Goal: Task Accomplishment & Management: Use online tool/utility

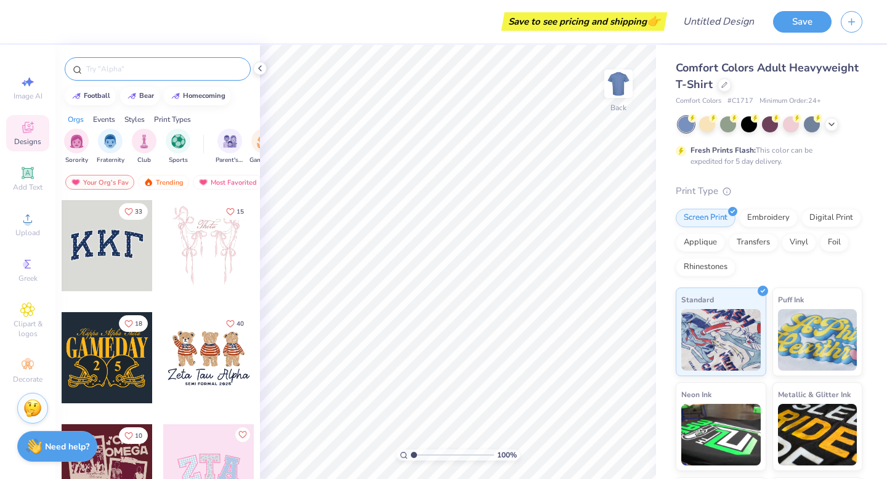
click at [154, 70] on input "text" at bounding box center [164, 69] width 158 height 12
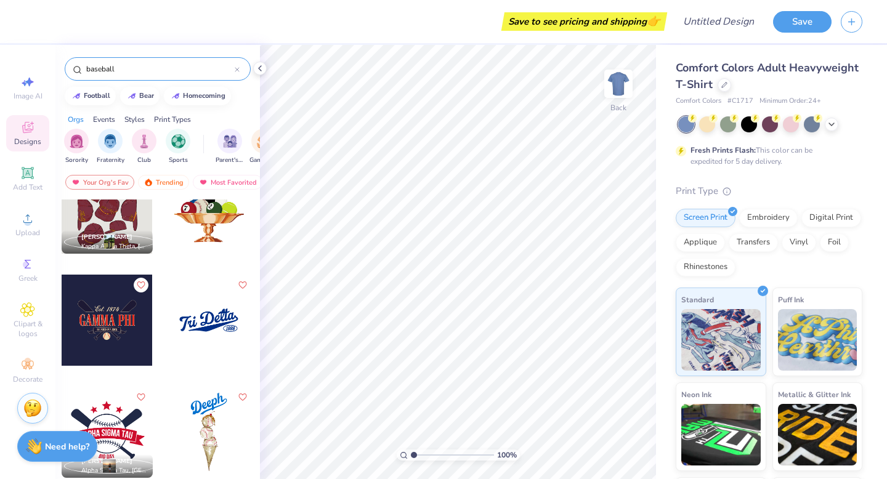
scroll to position [38, 0]
type input "baseball"
click at [204, 322] on div at bounding box center [208, 319] width 91 height 91
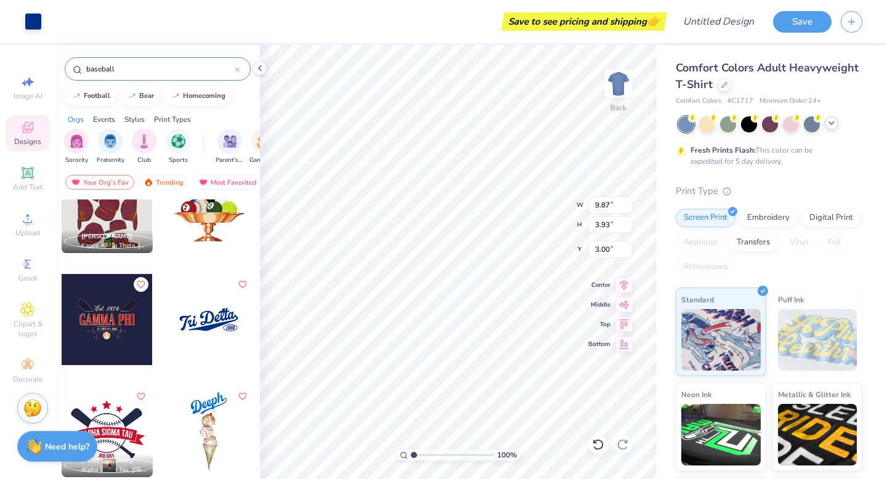
click at [829, 124] on icon at bounding box center [832, 123] width 10 height 10
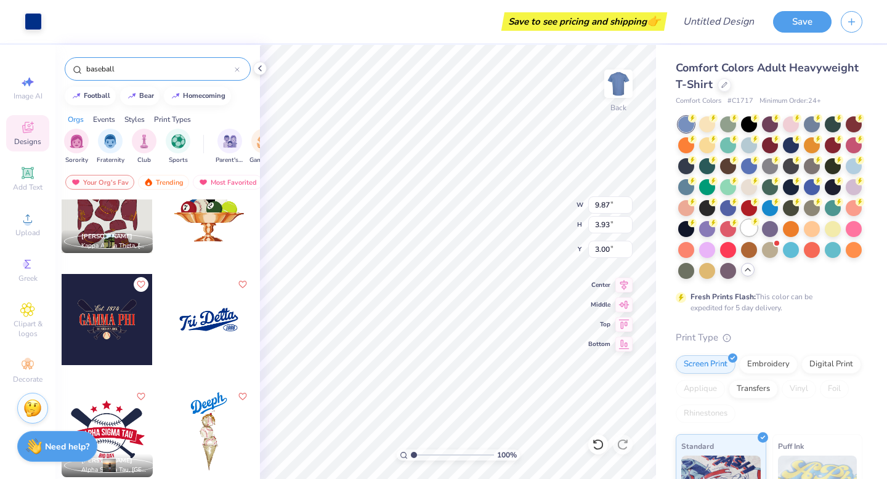
click at [751, 227] on div at bounding box center [749, 228] width 16 height 16
click at [105, 311] on div at bounding box center [107, 319] width 91 height 91
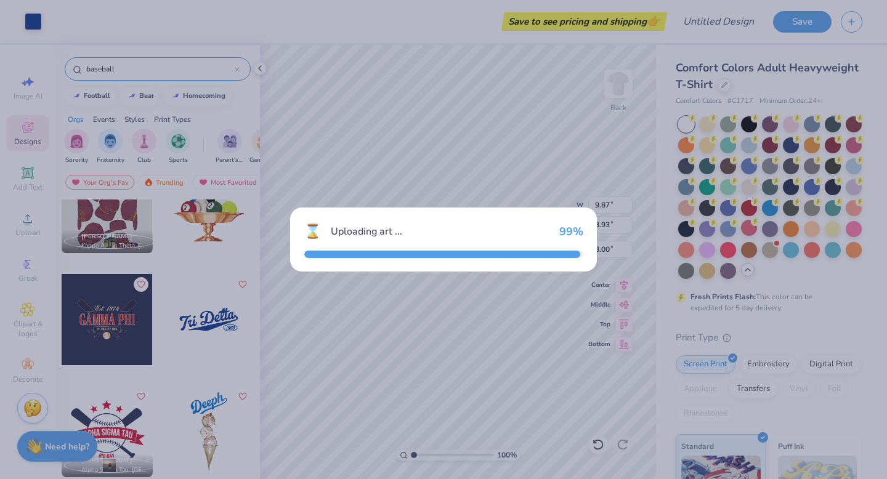
type input "6.94"
type input "4.73"
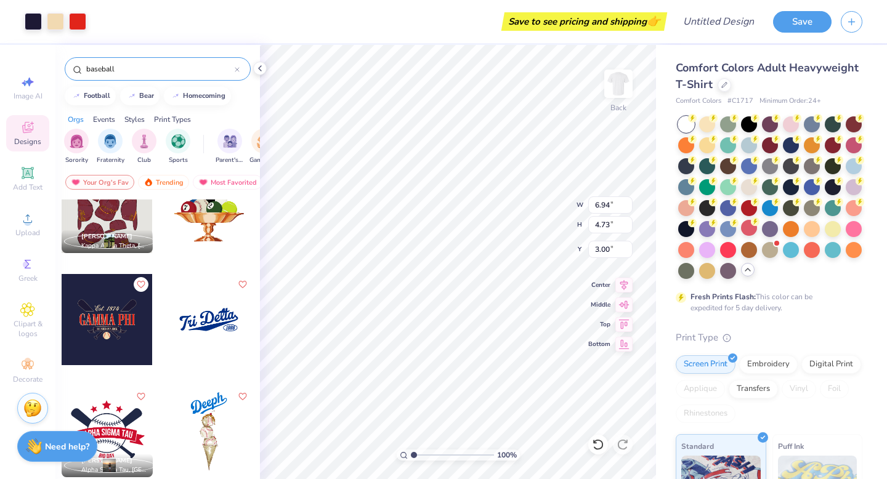
type input "9.87"
type input "3.93"
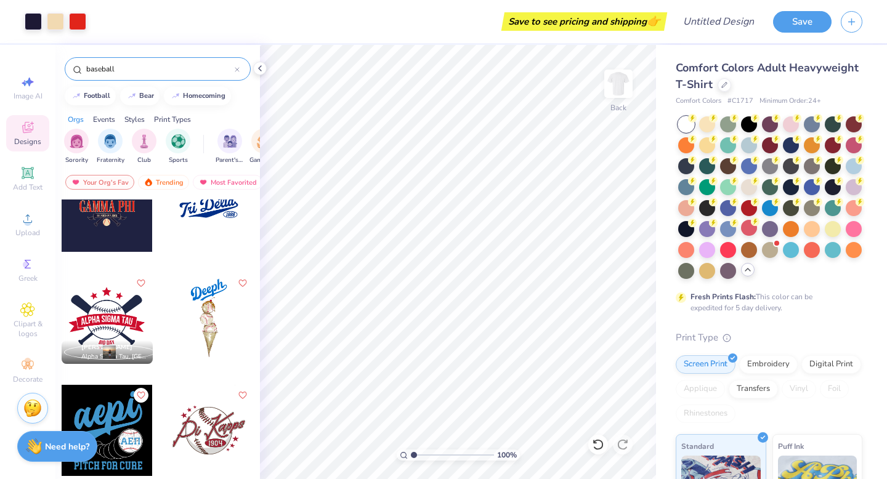
scroll to position [164, 0]
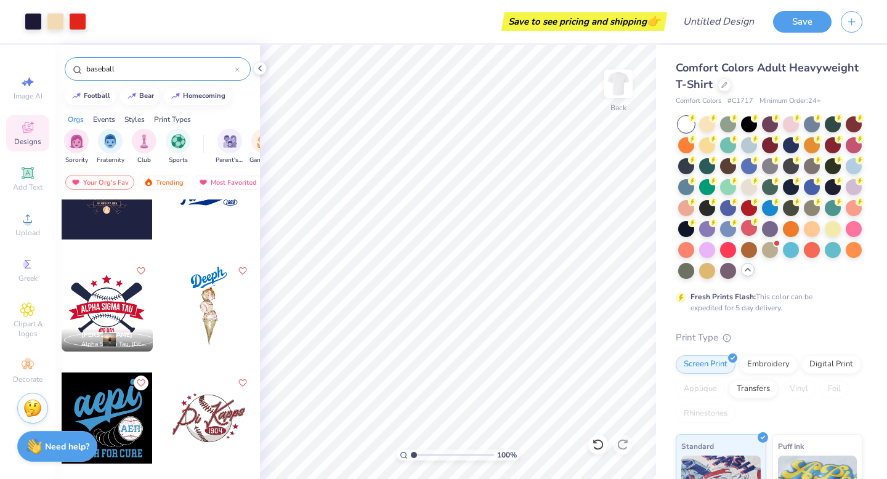
click at [111, 304] on div at bounding box center [107, 306] width 91 height 91
type input "9.03"
type input "6.94"
type input "4.73"
type input "3.00"
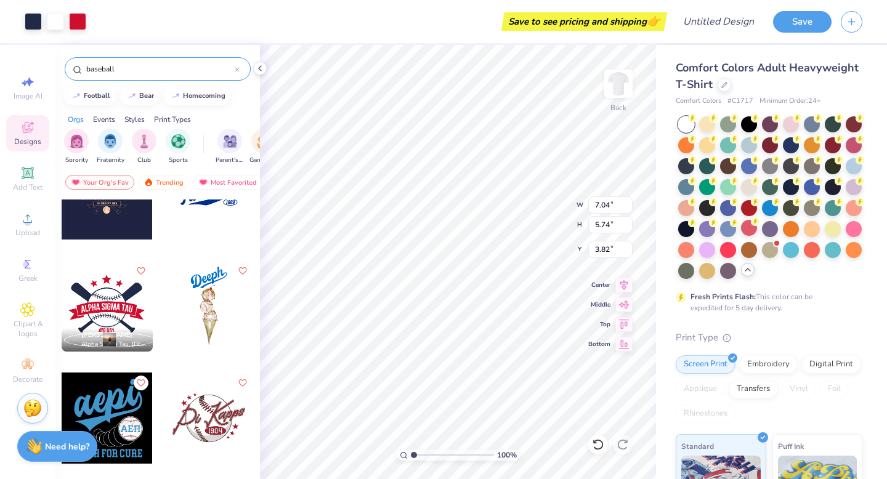
type input "3.82"
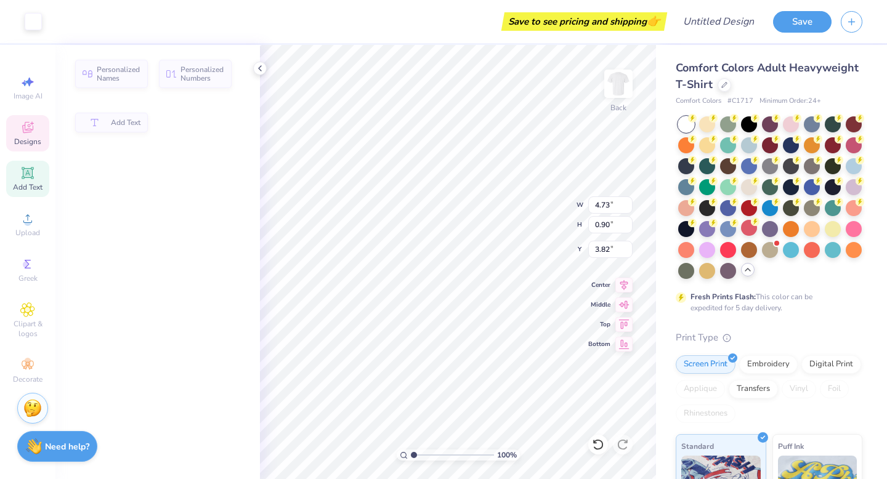
type input "4.73"
type input "0.90"
type input "6.42"
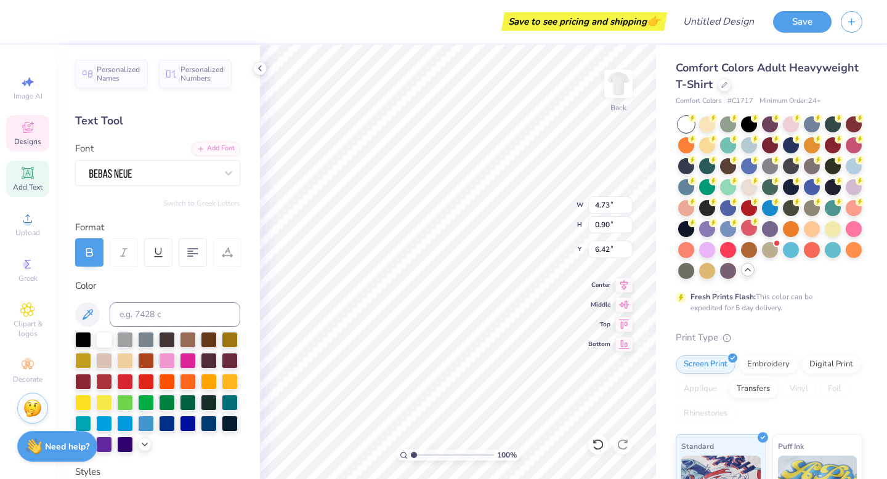
scroll to position [0, 0]
type textarea "A"
click at [26, 131] on icon at bounding box center [28, 129] width 10 height 8
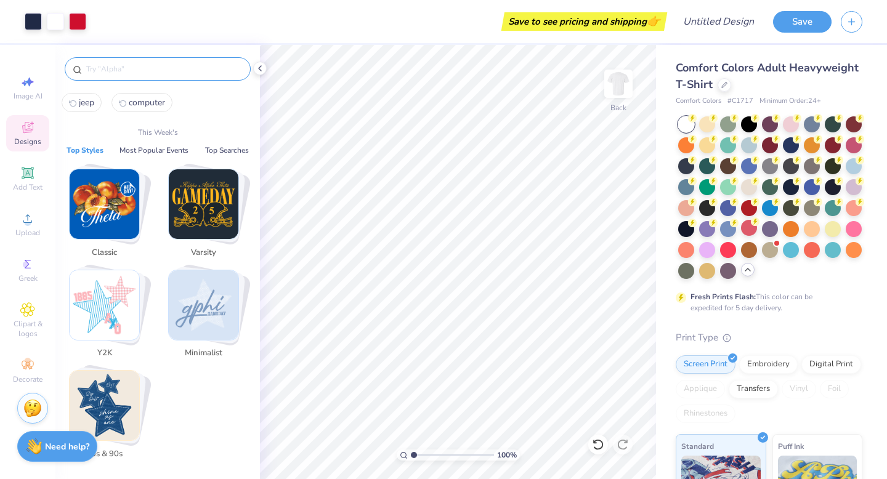
click at [137, 70] on input "text" at bounding box center [164, 69] width 158 height 12
type input "v"
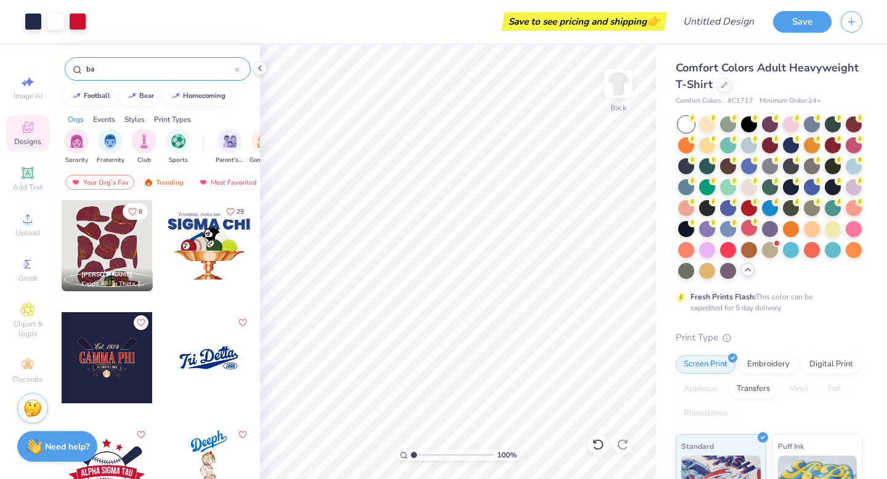
type input "b"
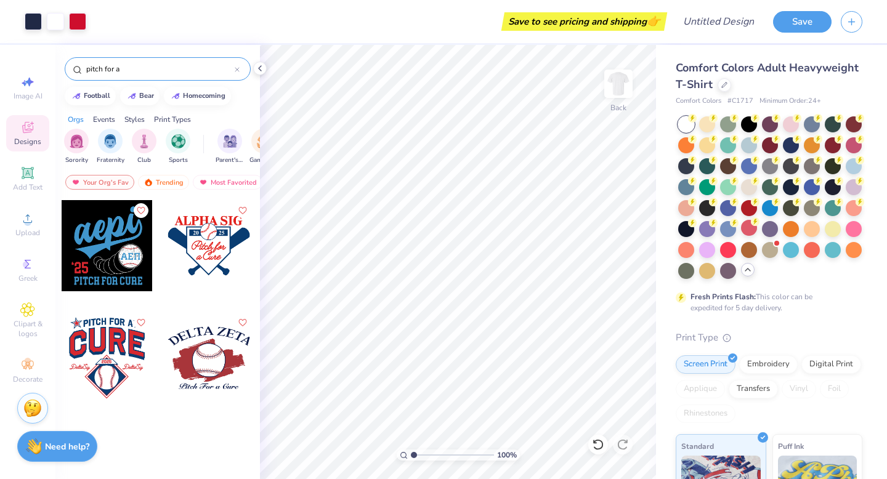
type input "pitch for a"
click at [211, 255] on div at bounding box center [208, 245] width 91 height 91
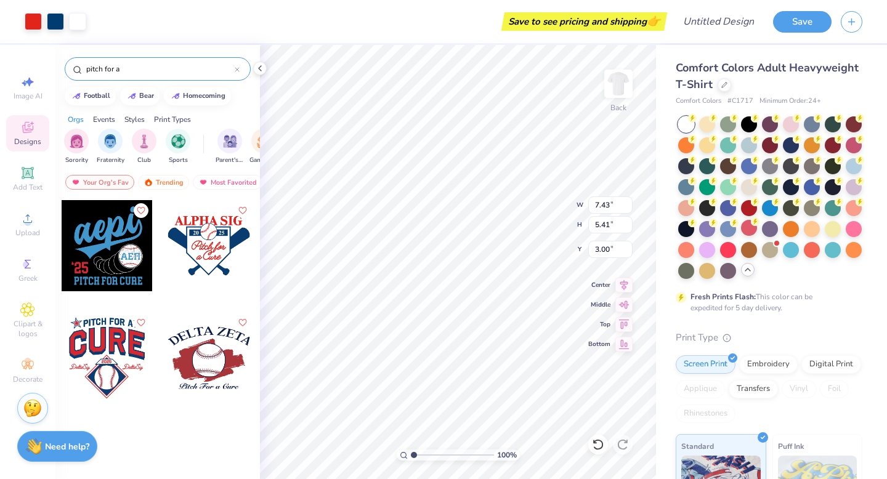
type input "7.43"
type input "5.41"
type input "3.85"
type input "9.64"
type input "7.02"
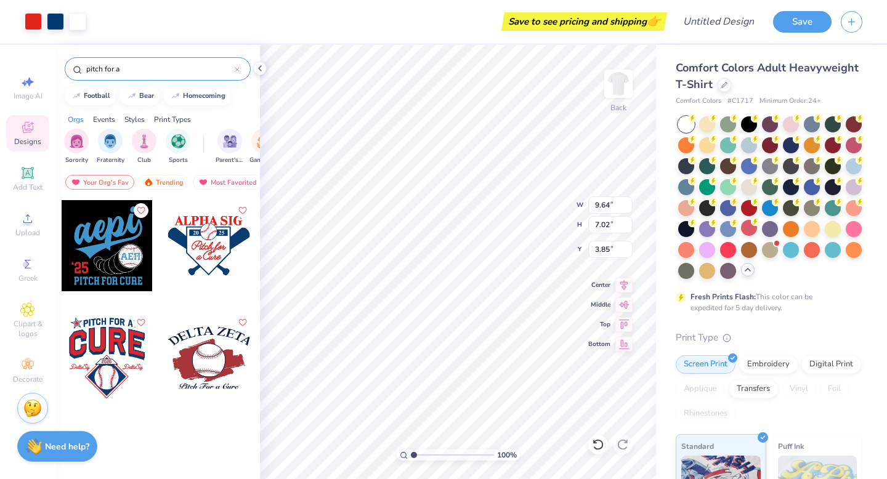
type input "3.00"
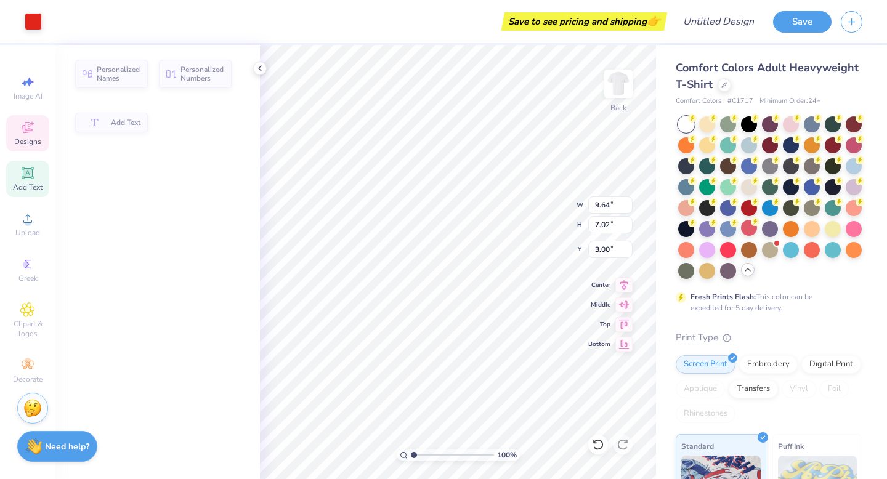
type input "7.96"
type input "1.10"
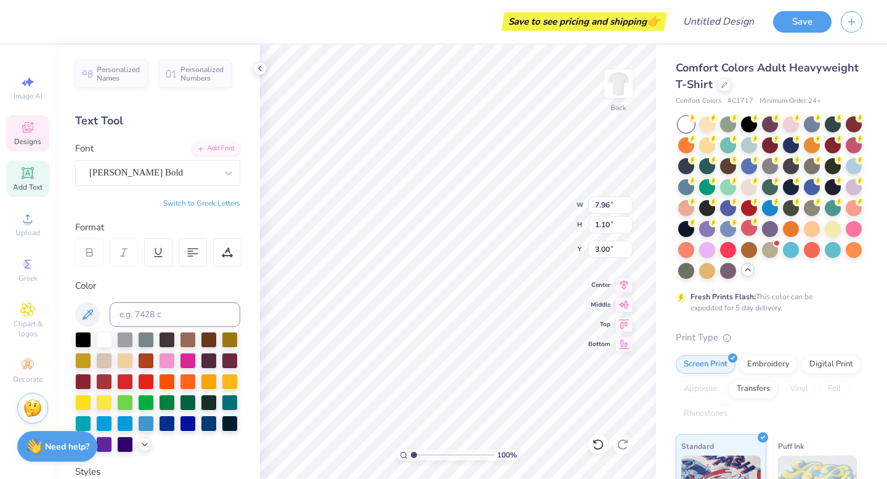
type textarea "A"
type textarea "Sigma"
type textarea "Tri Sigma"
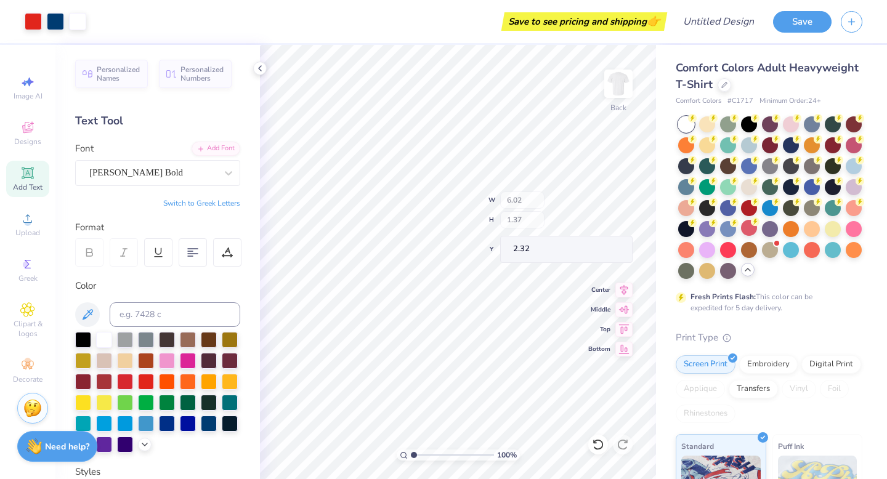
type input "2.32"
type input "4.06"
type input "1.43"
type input "5.89"
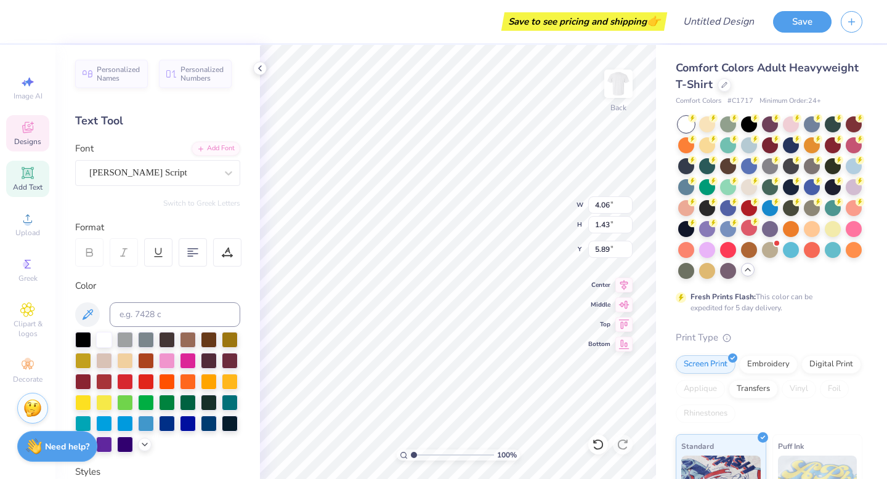
type textarea "We Hit A"
type input "2.97"
type input "1.15"
type input "7.05"
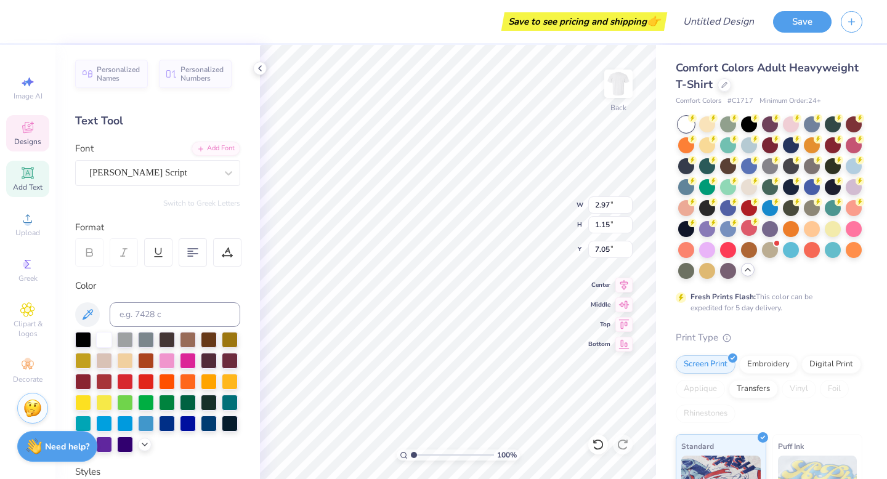
scroll to position [0, 0]
type textarea "a"
type textarea "Home Run"
click at [820, 365] on div "Digital Print" at bounding box center [832, 363] width 60 height 18
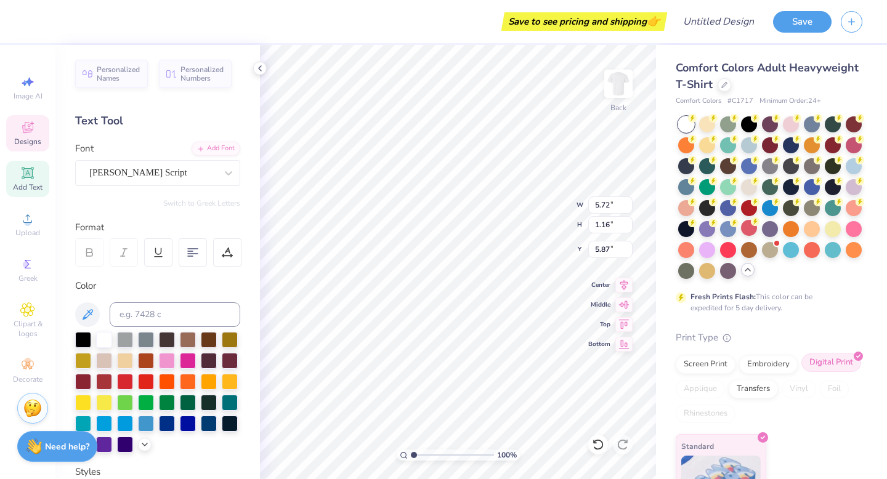
click at [839, 365] on div "Digital Print" at bounding box center [832, 363] width 60 height 18
type input "5.72"
type input "1.16"
type input "5.87"
click at [201, 170] on div "[PERSON_NAME] Script" at bounding box center [152, 172] width 129 height 19
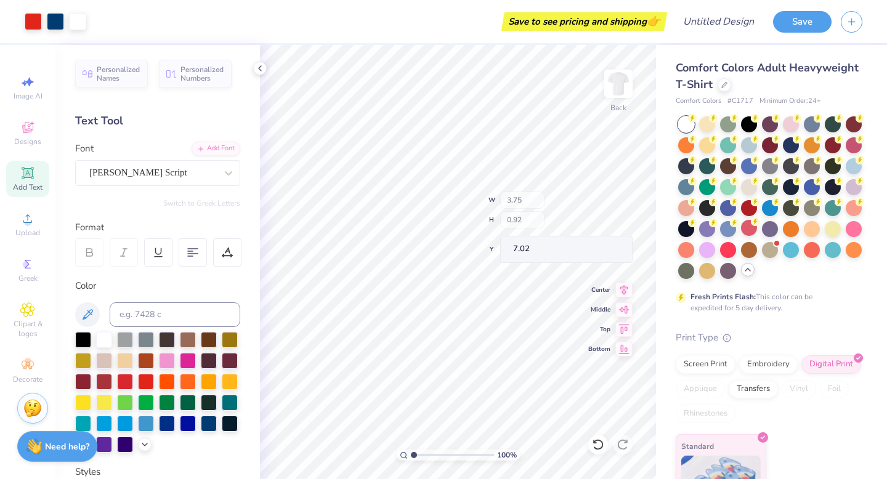
type input "3.75"
type input "0.92"
type input "7.26"
type input "5.66"
type input "4.36"
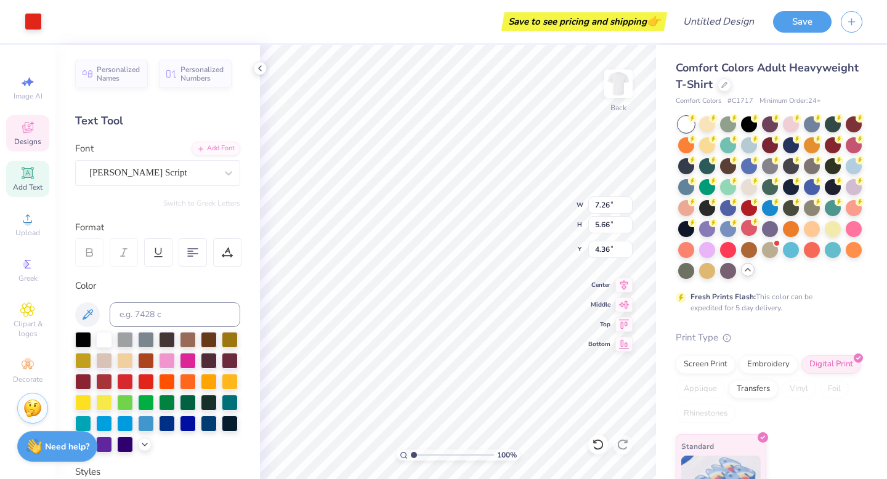
type input "5.72"
type input "1.16"
type input "5.87"
type input "3.99"
type input "0.81"
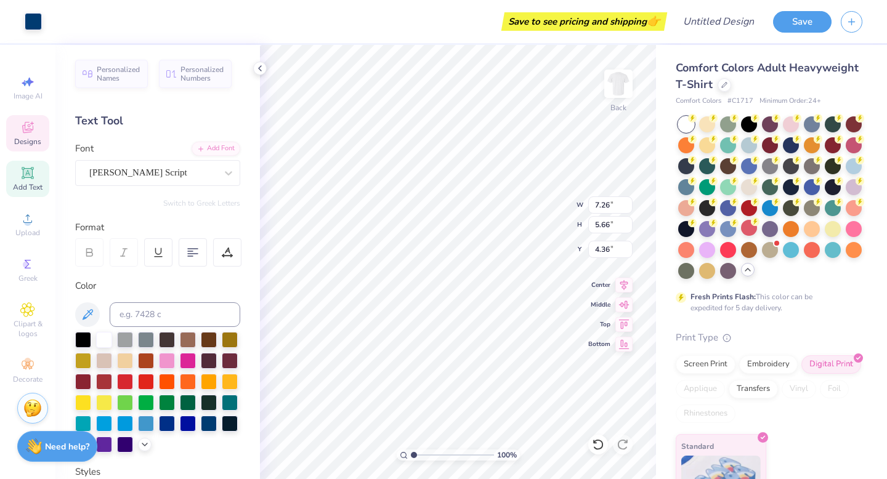
type input "7.26"
type input "5.66"
type input "4.36"
type input "3.99"
type input "0.81"
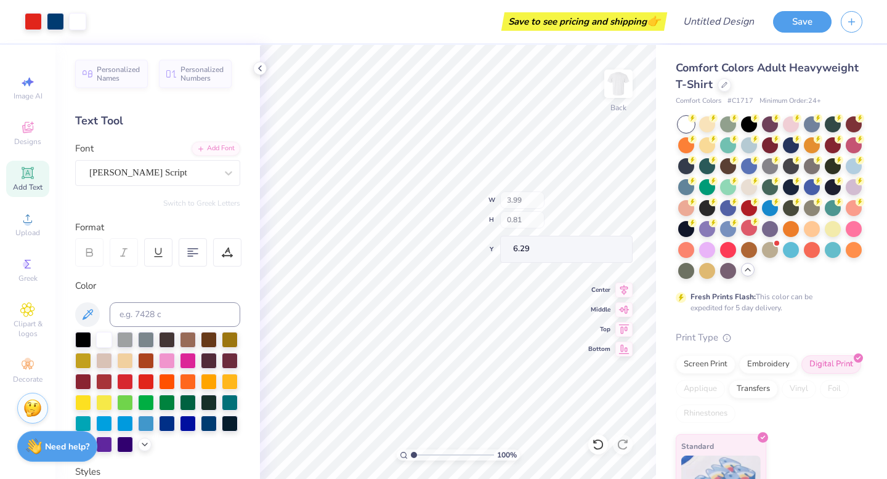
type input "6.31"
type input "7.26"
type input "5.66"
type input "4.29"
type input "6.02"
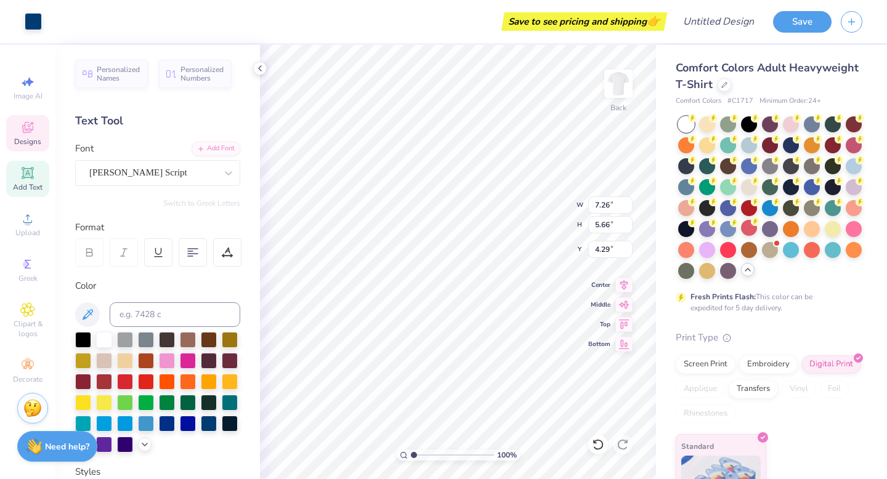
type input "1.37"
type input "2.32"
type input "7.85"
type input "7.63"
type input "6.06"
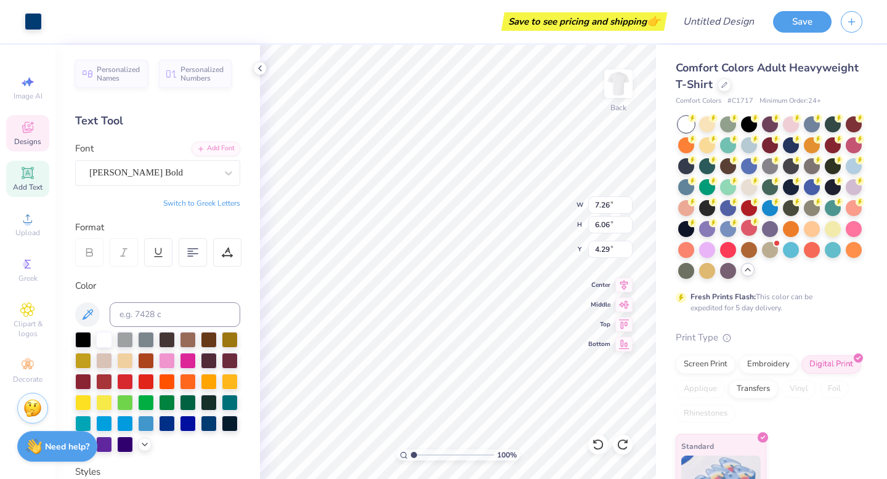
type input "3.89"
type input "9.66"
type input "6.13"
type input "2.78"
type input "11.59"
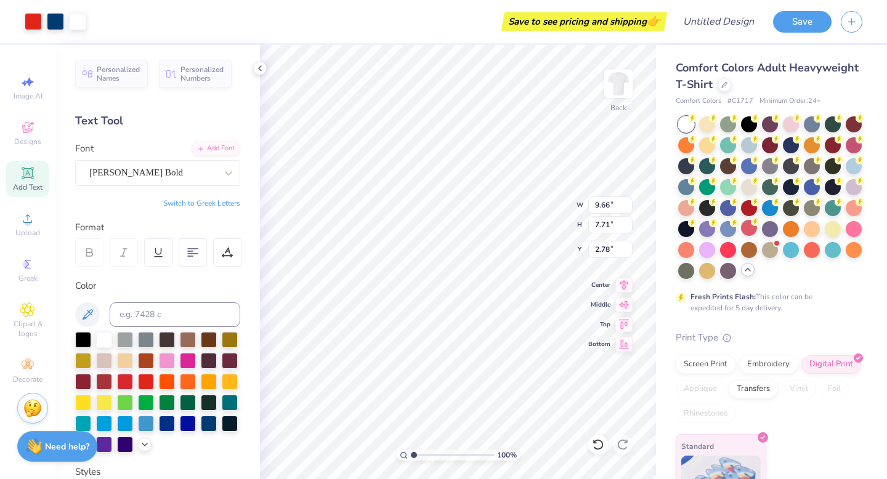
type input "9.25"
click at [623, 84] on img at bounding box center [618, 83] width 49 height 49
type input "12.78"
type input "10.19"
type input "4.38"
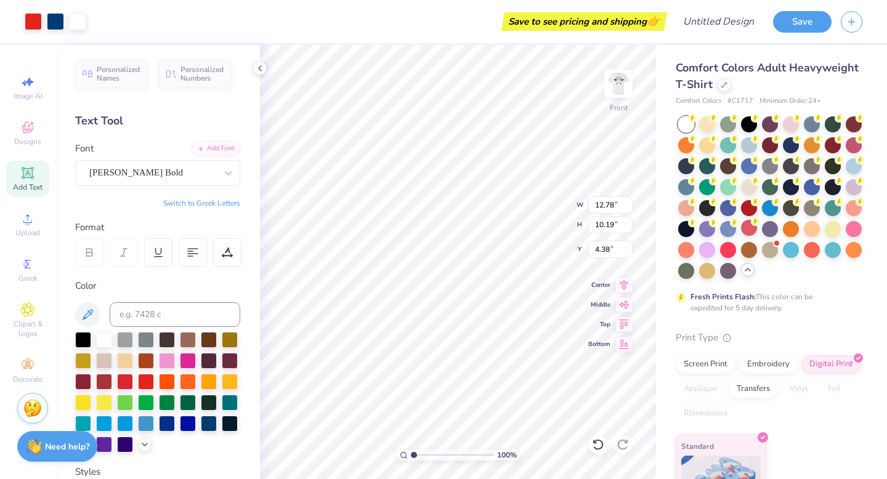
type input "12.87"
type input "10.26"
type input "13.44"
type input "10.72"
type input "4.32"
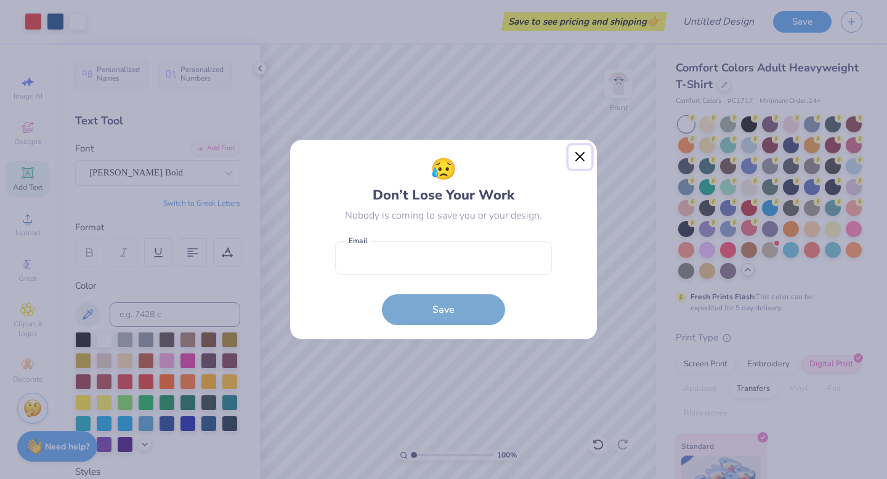
click at [580, 155] on button "Close" at bounding box center [580, 156] width 23 height 23
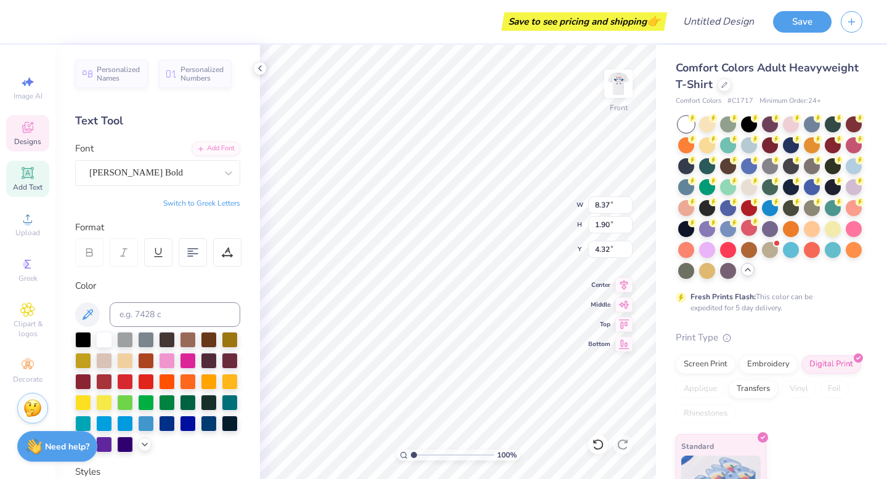
type input "5.56"
type input "1.12"
type input "9.88"
type input "8.37"
type input "1.90"
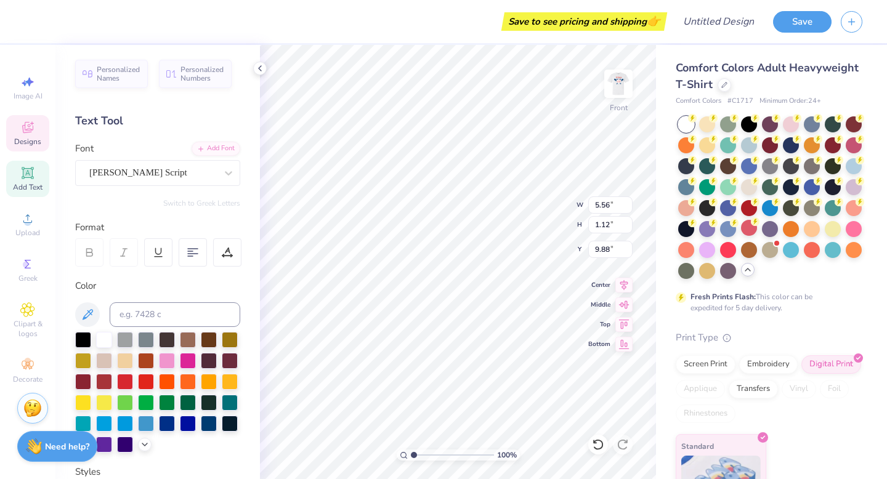
type input "4.32"
click at [118, 166] on div "[PERSON_NAME] Bold" at bounding box center [152, 172] width 129 height 19
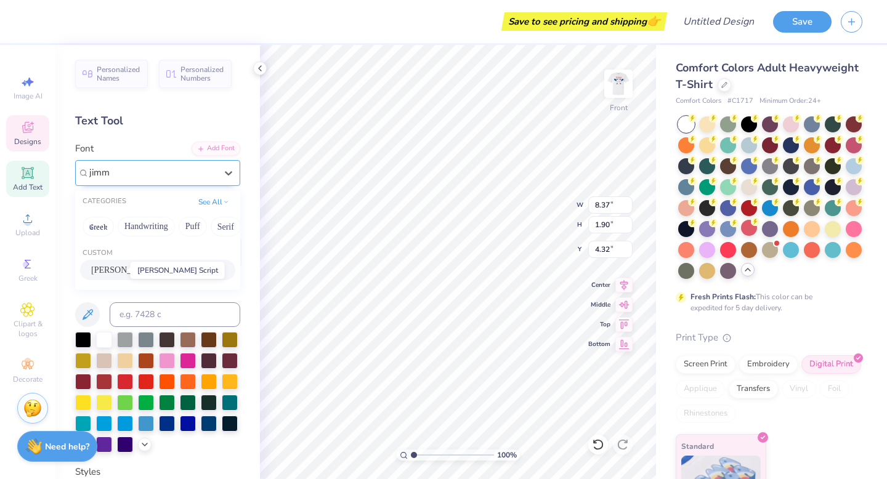
click at [118, 264] on span "[PERSON_NAME] Script" at bounding box center [136, 270] width 91 height 13
type input "jimm"
type input "6.09"
type input "1.96"
type input "4.29"
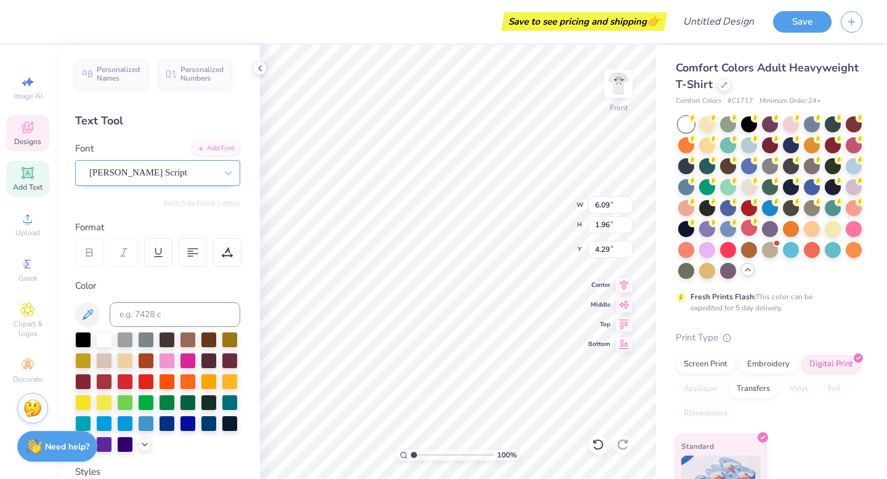
scroll to position [0, 1]
type textarea "Sigma Sigma Sigma"
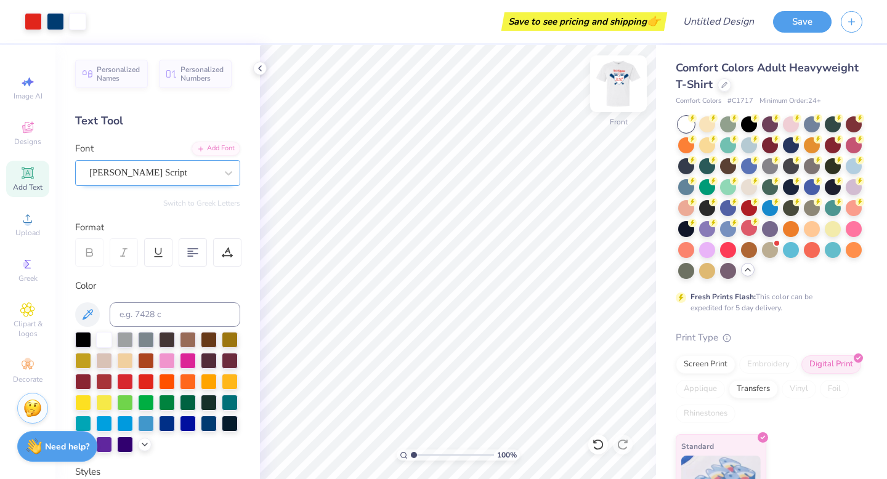
click at [615, 84] on img at bounding box center [618, 83] width 49 height 49
type input "8.72"
type input "6.79"
type input "5.15"
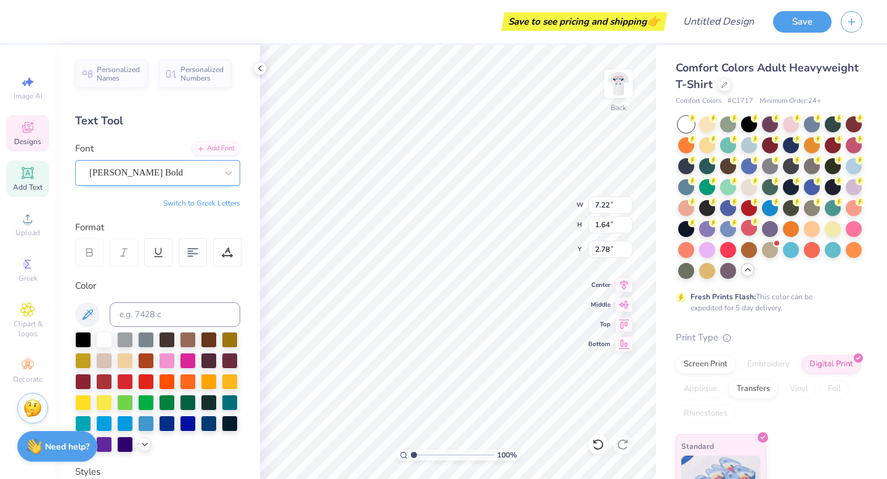
type textarea "Sigma Sigma Sigma"
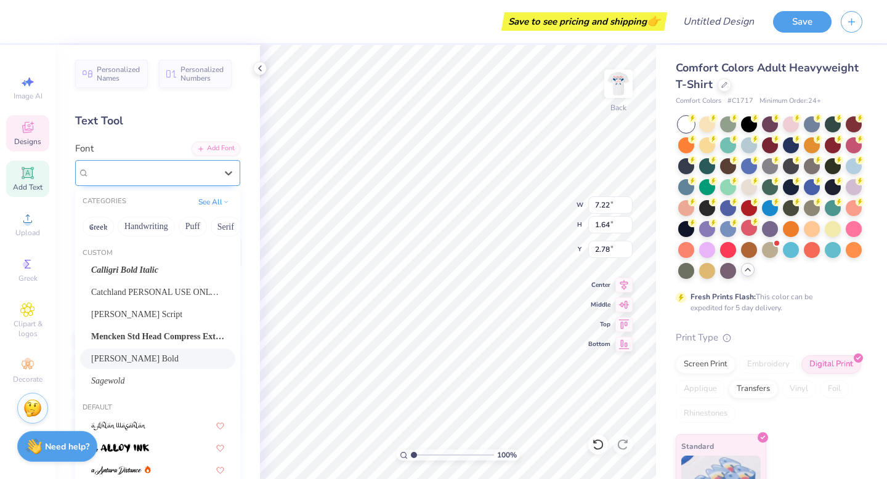
click at [189, 163] on div "[PERSON_NAME] Bold" at bounding box center [152, 172] width 129 height 19
click at [158, 172] on div "[PERSON_NAME] Bold" at bounding box center [152, 173] width 127 height 14
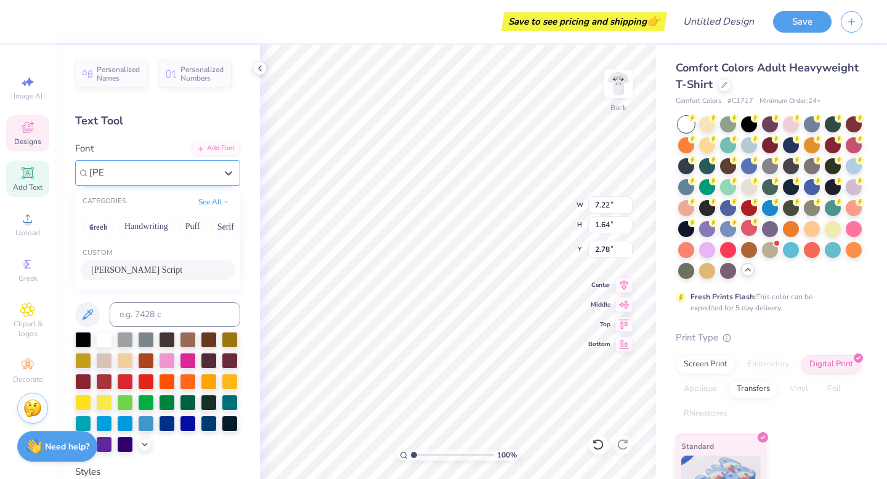
click at [140, 267] on div "[PERSON_NAME] Script" at bounding box center [157, 270] width 133 height 13
type input "[PERSON_NAME]"
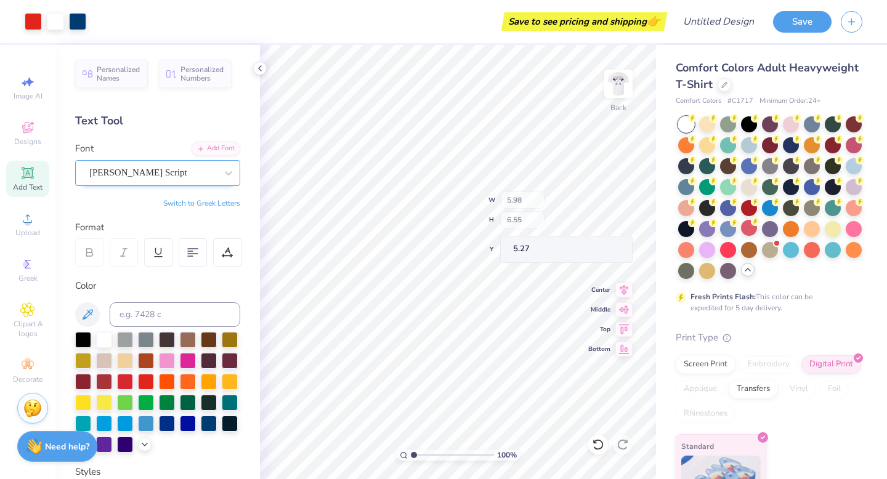
type input "5.98"
type input "6.55"
type input "5.27"
type input "9.66"
type input "4.50"
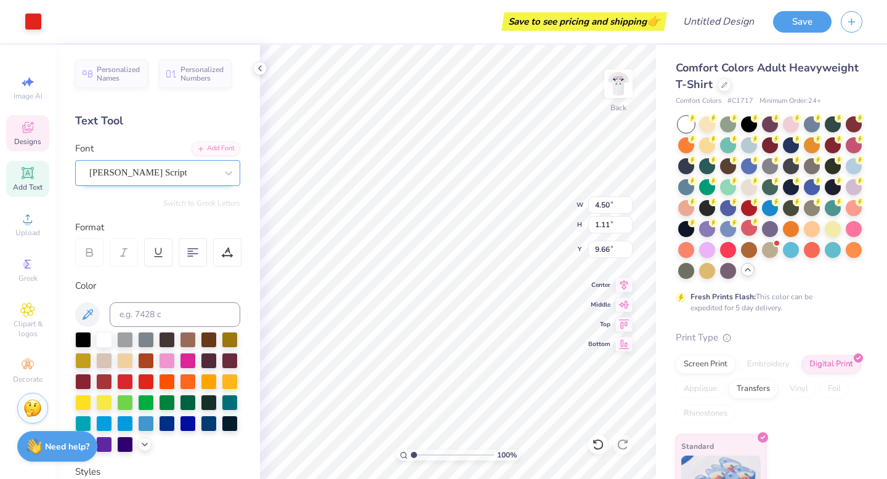
type input "1.11"
type input "8.55"
type input "4.79"
type input "0.97"
type input "7.57"
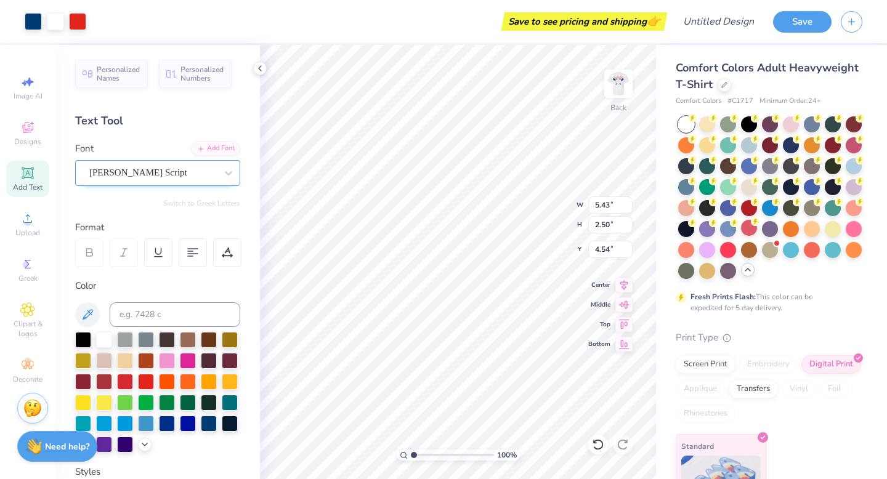
type input "12.76"
type input "10.63"
type input "1.69"
type input "2.76"
type input "12.68"
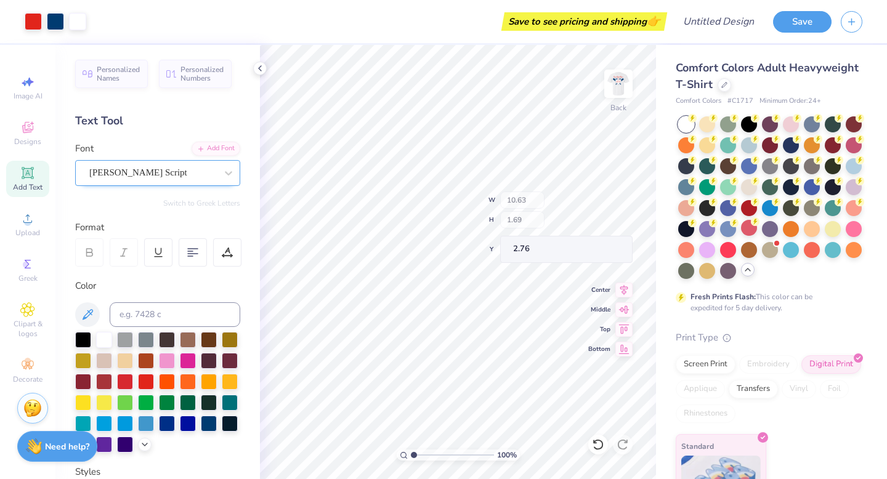
type input "2.01"
type input "2.77"
type input "5.43"
type input "0.93"
type input "13.73"
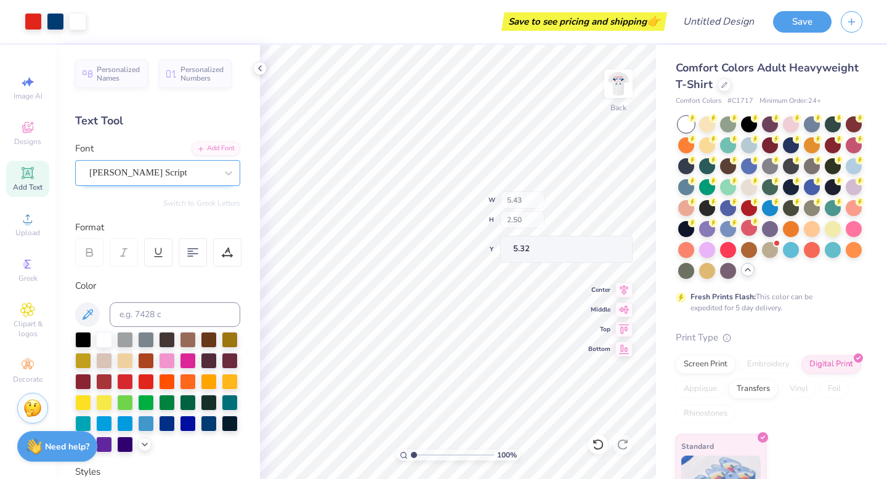
type input "5.32"
click at [184, 423] on div at bounding box center [188, 423] width 16 height 16
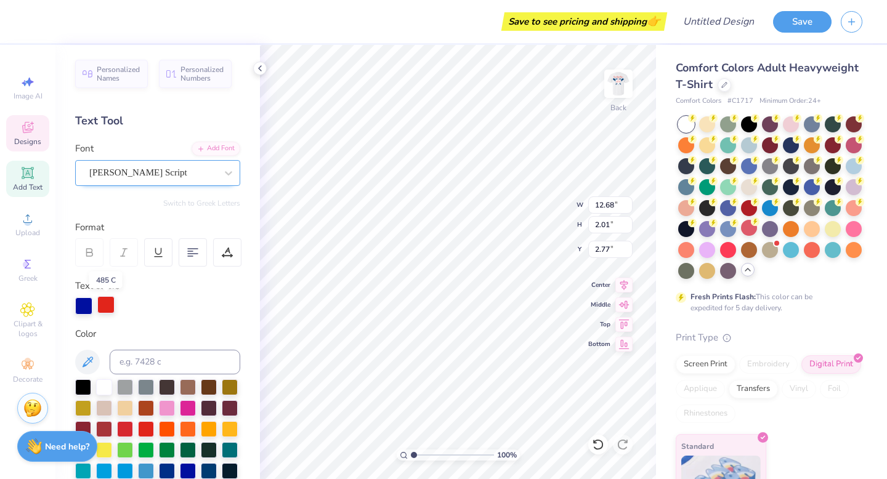
click at [107, 309] on div at bounding box center [105, 304] width 17 height 17
click at [187, 468] on div at bounding box center [188, 470] width 16 height 16
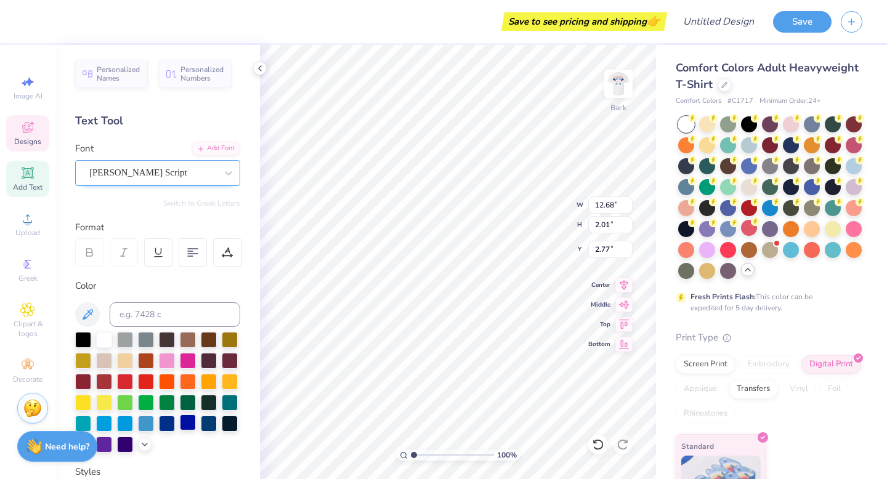
type input "2.29"
type input "5.46"
type input "9.32"
click at [189, 418] on div at bounding box center [188, 423] width 16 height 16
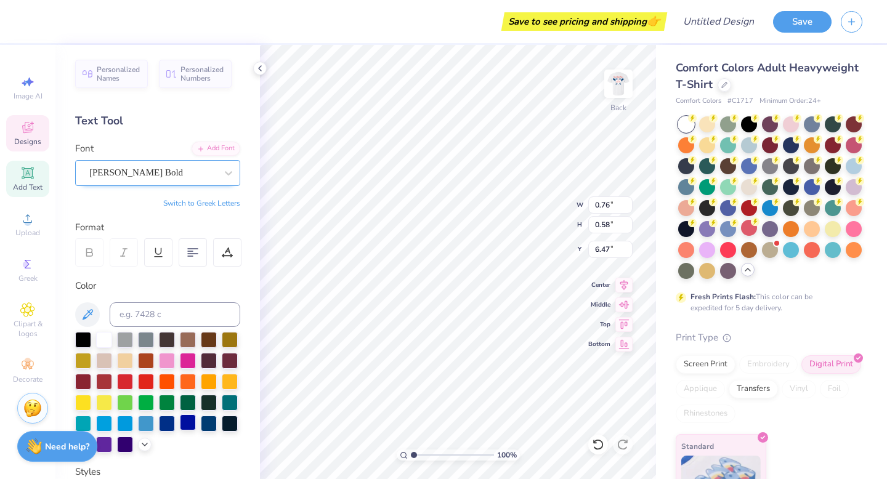
click at [188, 420] on div at bounding box center [188, 423] width 16 height 16
type textarea "2025"
type input "1.58"
type input "1.37"
type input "0.50"
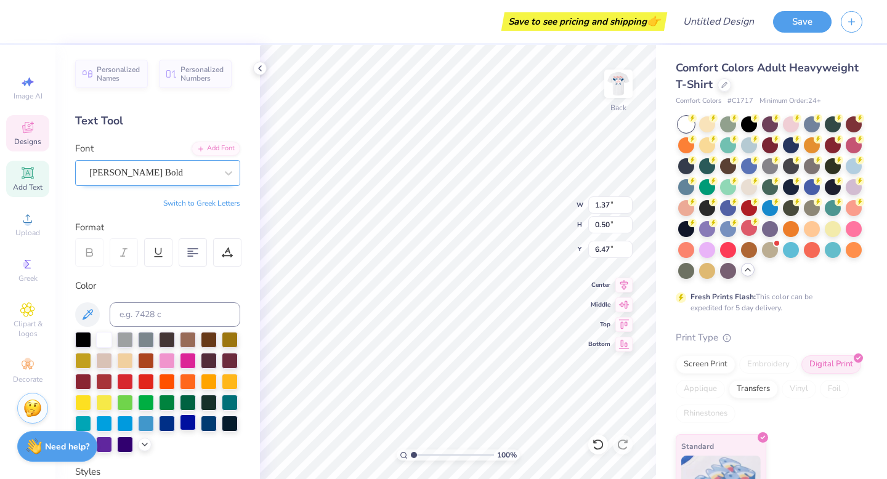
scroll to position [0, 0]
type textarea "Bid Day 2025"
type input "3.81"
type input "0.63"
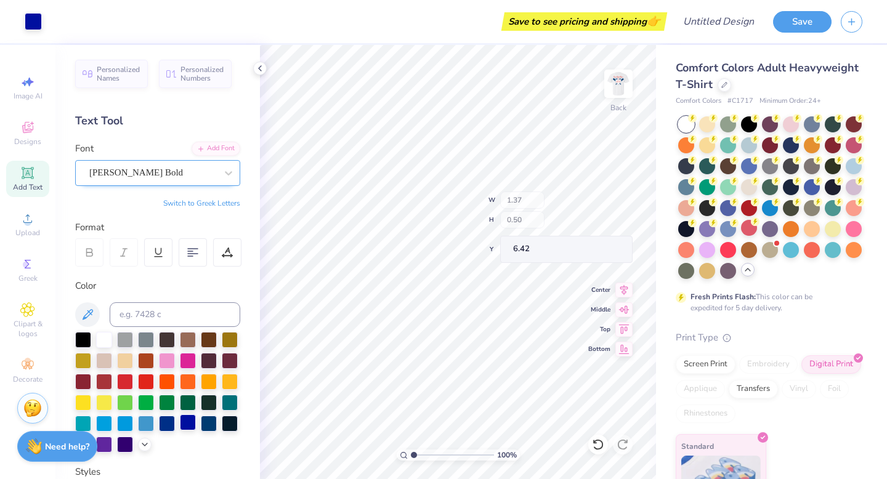
type input "6.42"
type input "5.38"
type input "4.69"
type input "0.77"
type input "5.32"
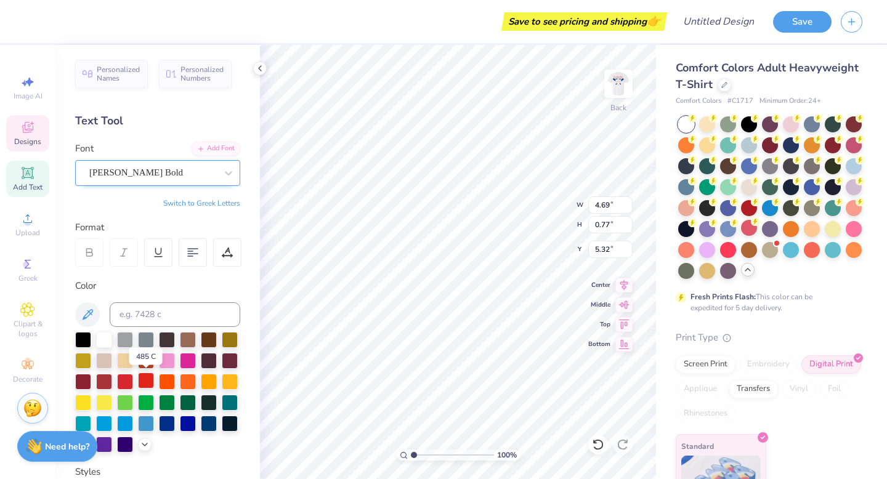
click at [146, 381] on div at bounding box center [146, 381] width 16 height 16
click at [106, 380] on div at bounding box center [104, 381] width 16 height 16
click at [123, 380] on div at bounding box center [125, 381] width 16 height 16
click at [147, 380] on div at bounding box center [146, 381] width 16 height 16
click at [33, 126] on icon at bounding box center [27, 127] width 11 height 11
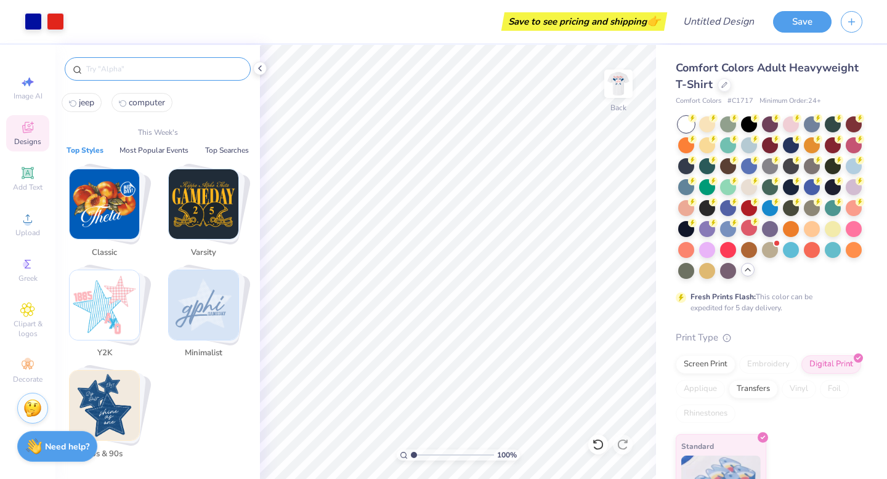
click at [129, 69] on input "text" at bounding box center [164, 69] width 158 height 12
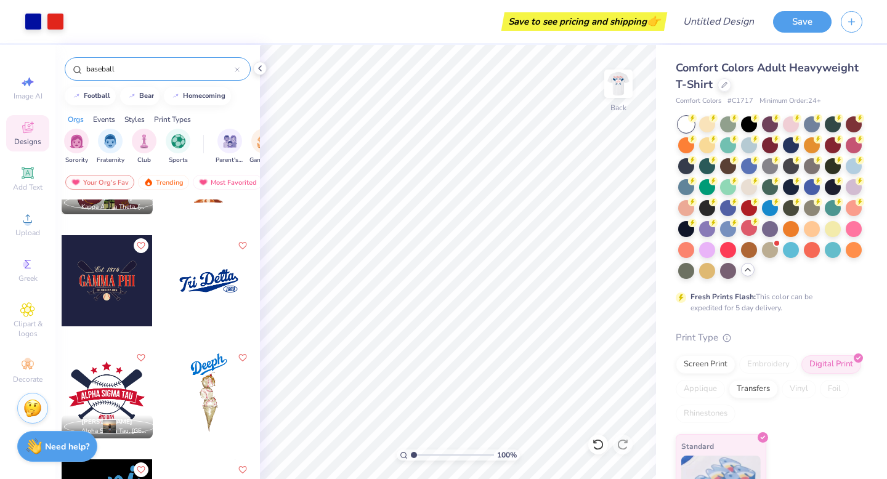
scroll to position [76, 0]
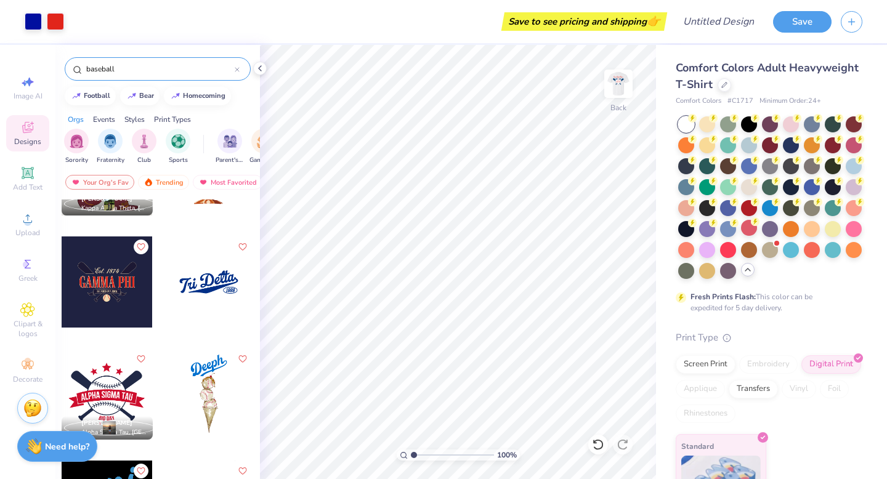
type input "baseball"
click at [198, 286] on div at bounding box center [208, 282] width 91 height 91
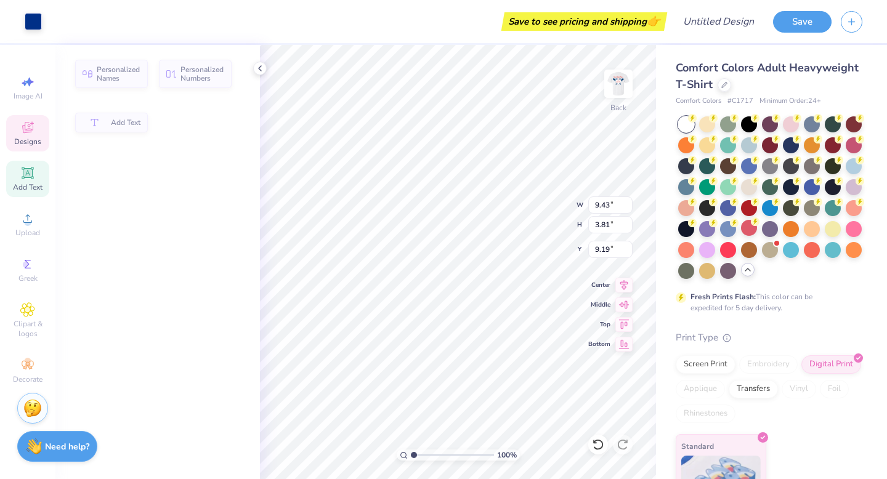
type input "9.43"
type input "3.81"
type input "9.19"
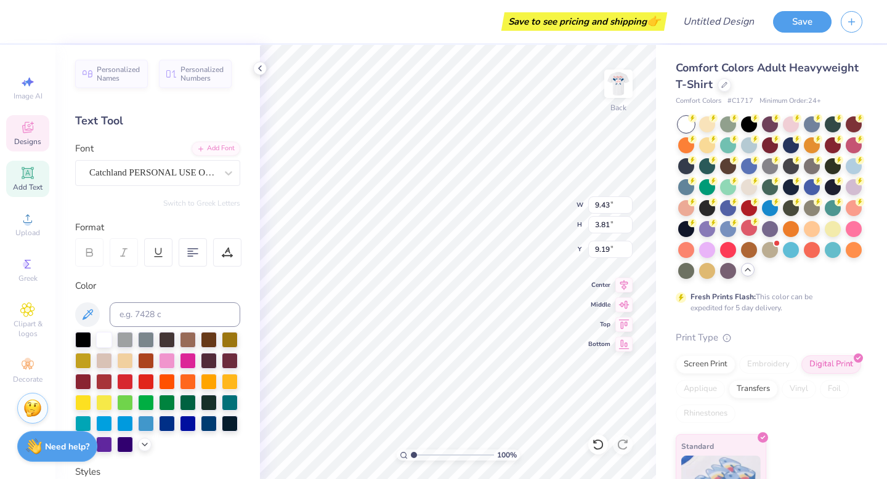
scroll to position [0, 1]
type textarea "Tri Sigma"
type input "8.36"
type input "2.82"
type input "10.31"
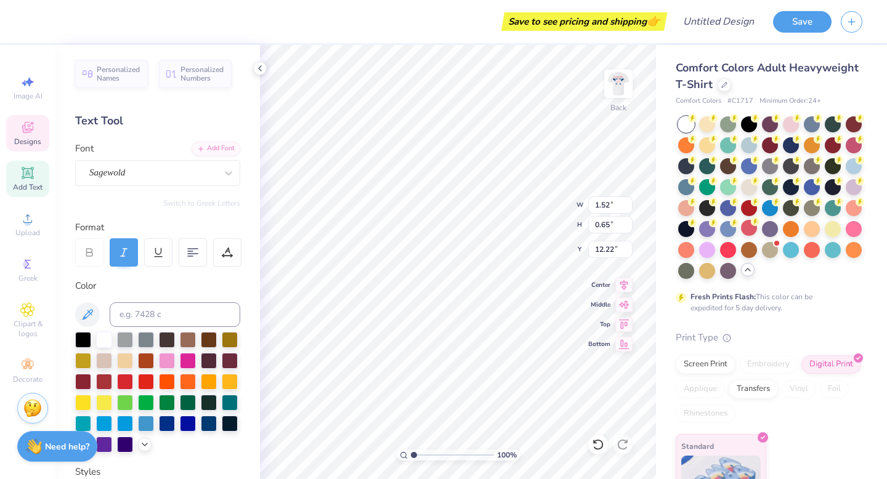
scroll to position [0, 0]
type textarea "1"
type textarea "2025"
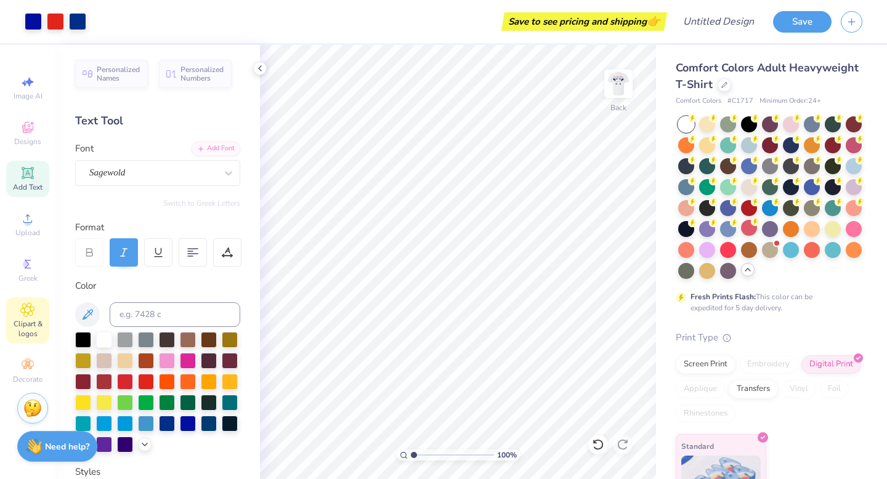
click at [30, 321] on span "Clipart & logos" at bounding box center [27, 329] width 43 height 20
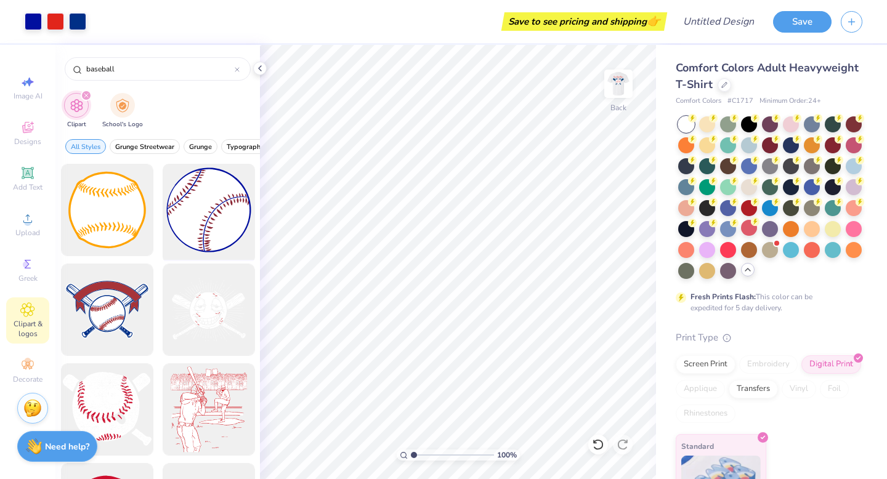
type input "baseball"
click at [227, 208] on div at bounding box center [209, 211] width 102 height 102
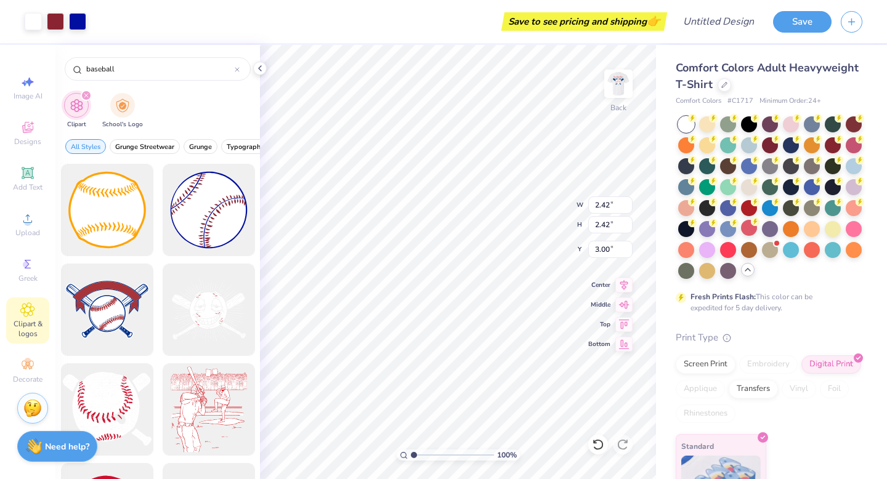
type input "2.42"
type input "15.95"
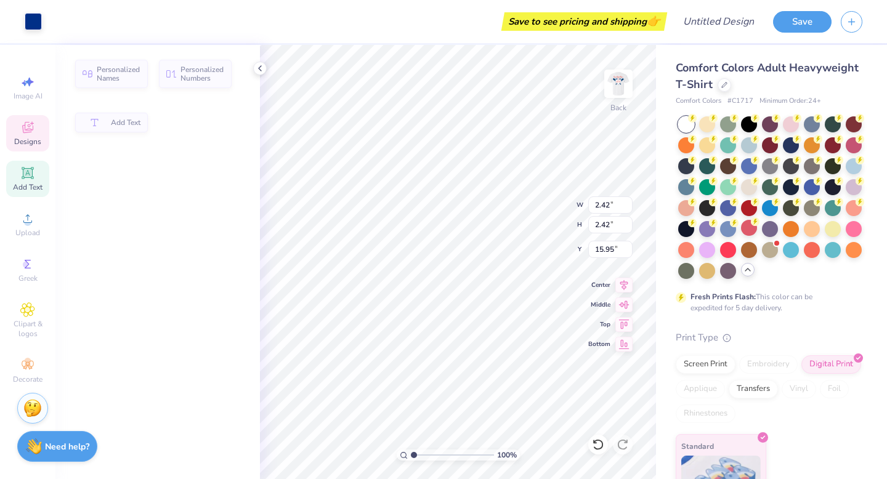
type input "1.61"
type input "0.65"
type input "12.50"
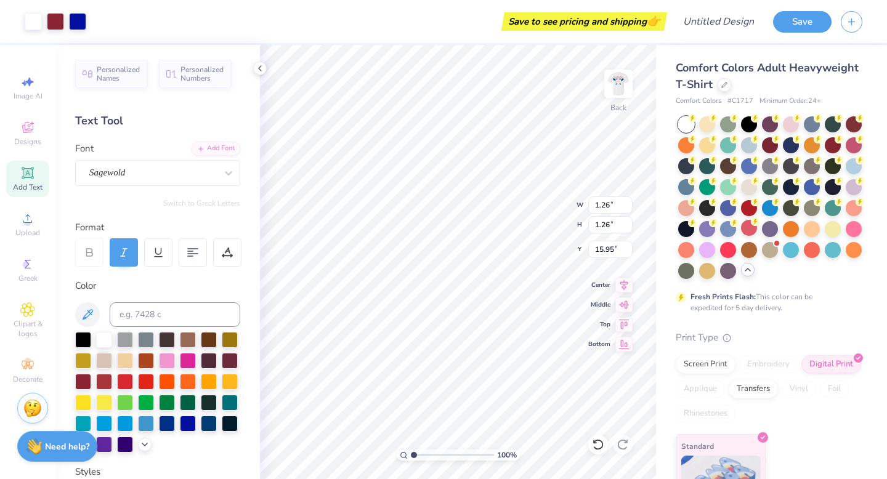
type input "1.26"
type input "9.04"
type input "1.86"
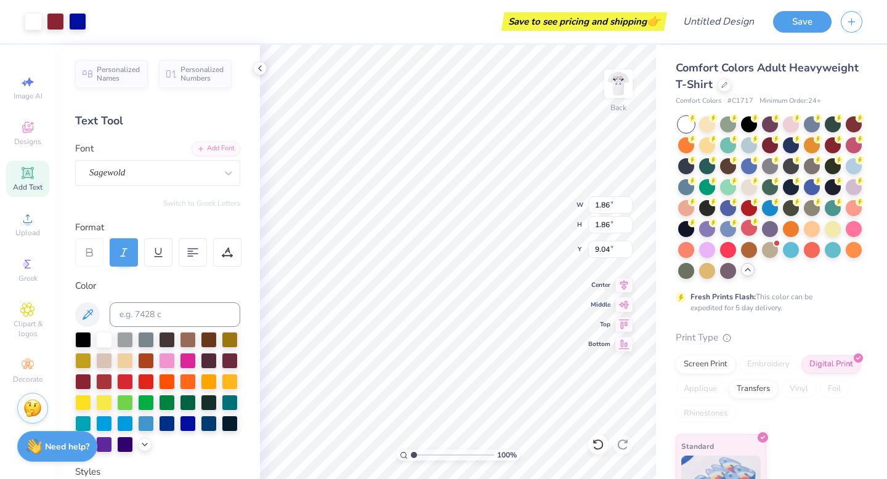
type input "8.78"
type input "1.49"
type input "9.15"
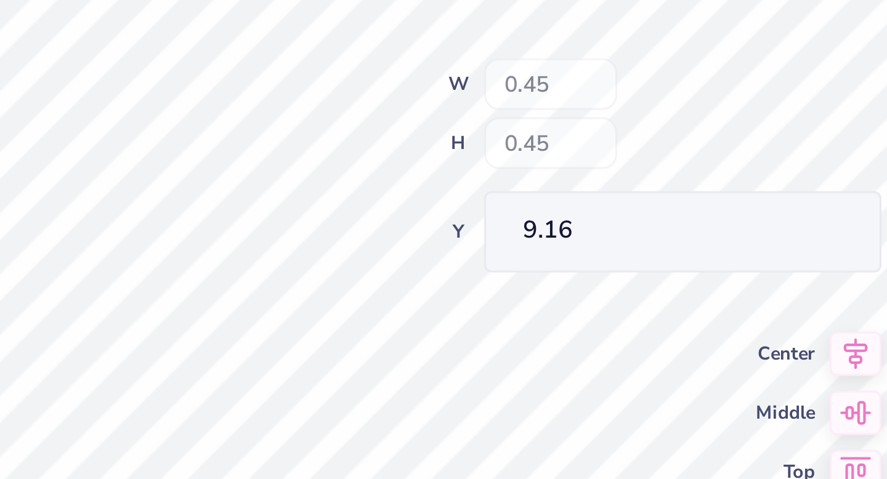
type input "0.45"
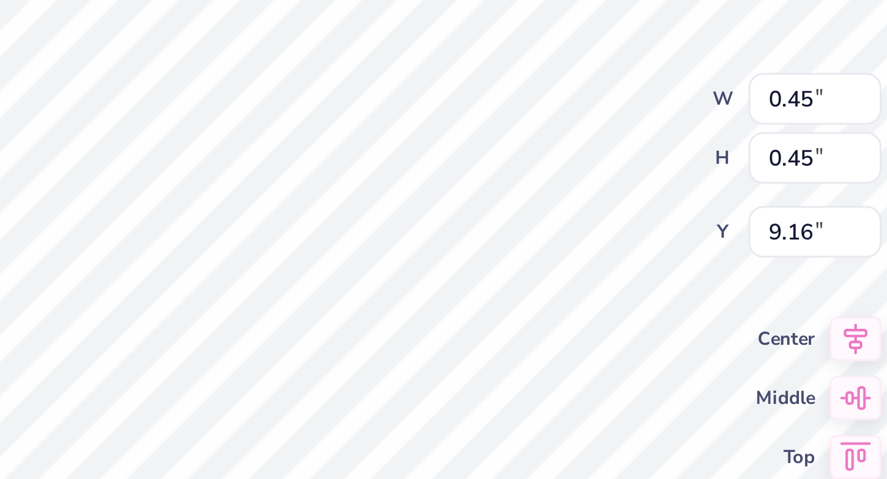
type input "9.50"
type input "3.49"
type input "0.45"
type input "9.86"
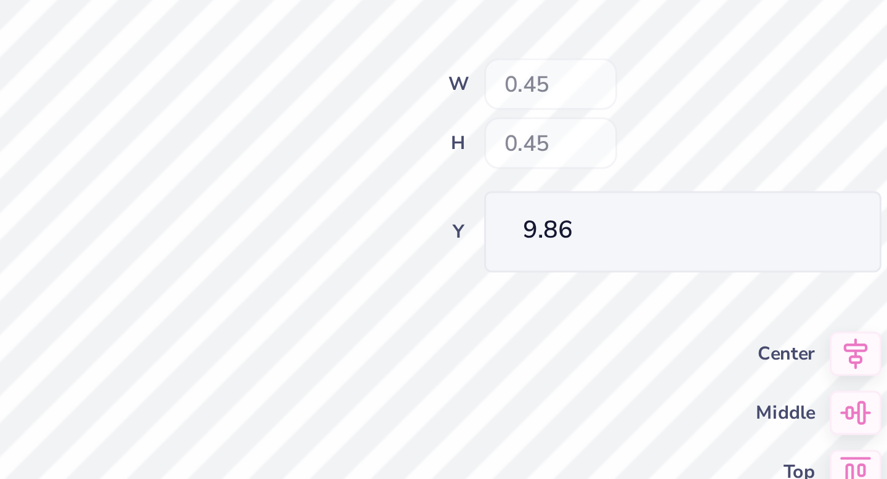
type input "0.50"
type input "9.81"
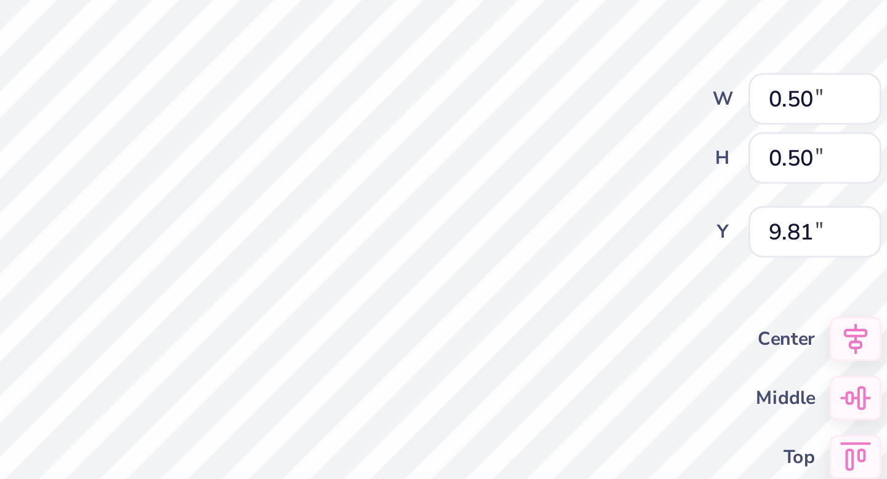
type input "9.31"
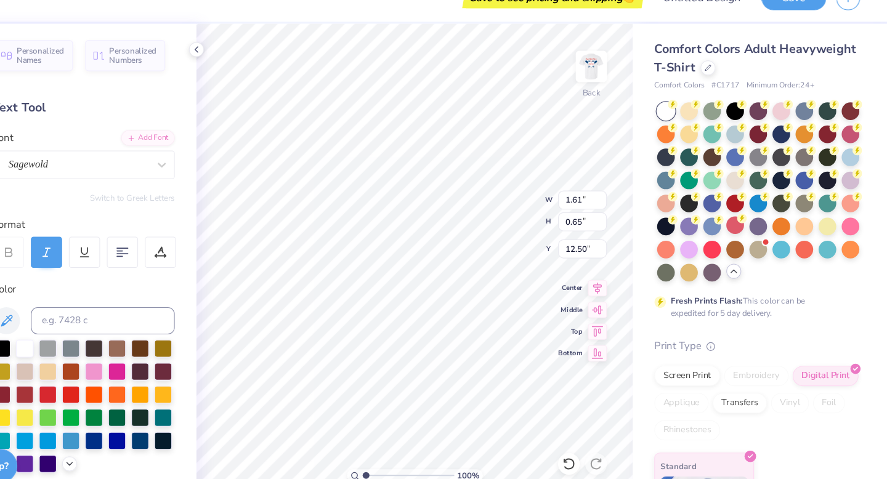
type input "12.18"
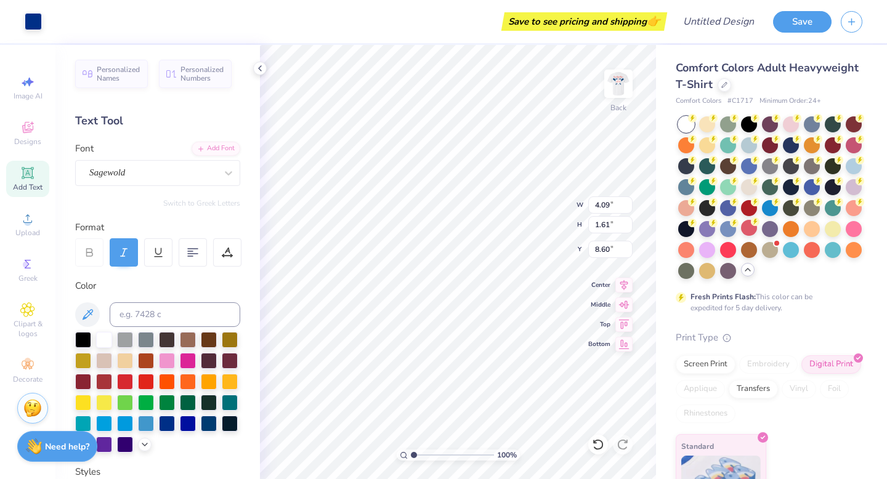
type input "4.09"
type input "1.61"
type input "6.78"
type input "6.74"
type input "1.76"
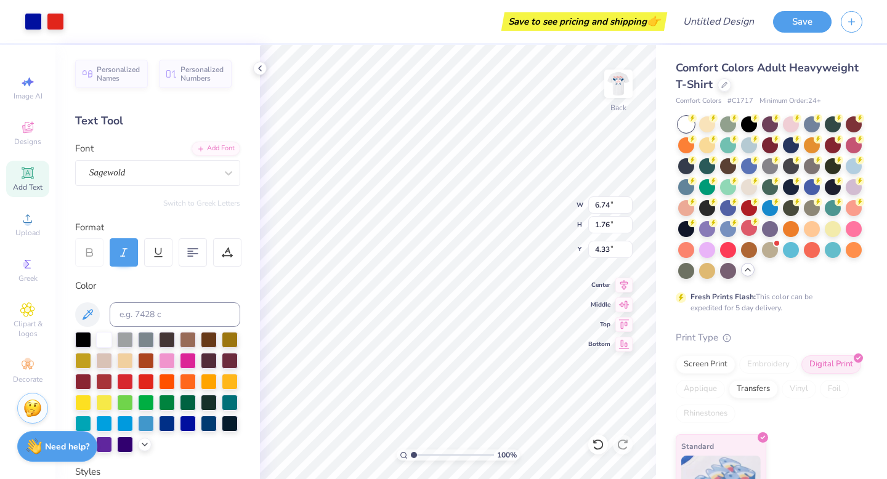
type input "4.33"
click at [621, 85] on img at bounding box center [618, 83] width 49 height 49
type input "11.65"
type input "1.85"
type input "4.40"
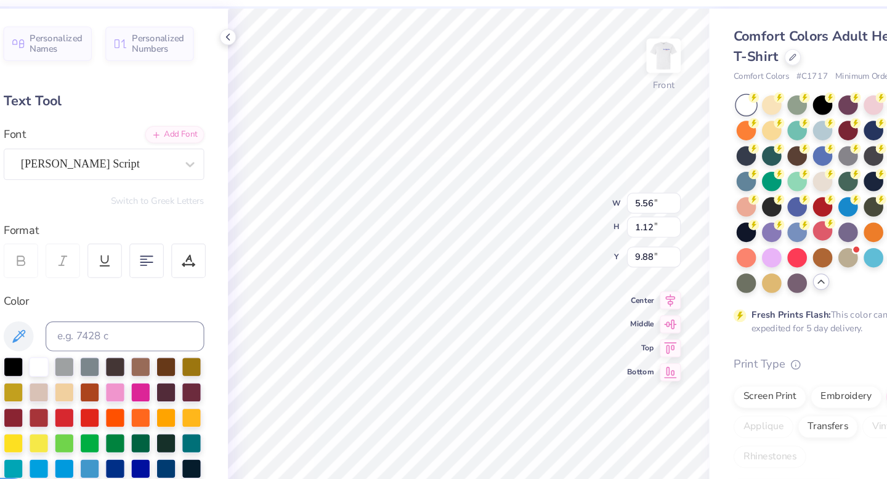
type input "10.11"
type input "7.87"
type input "7.07"
type input "9.53"
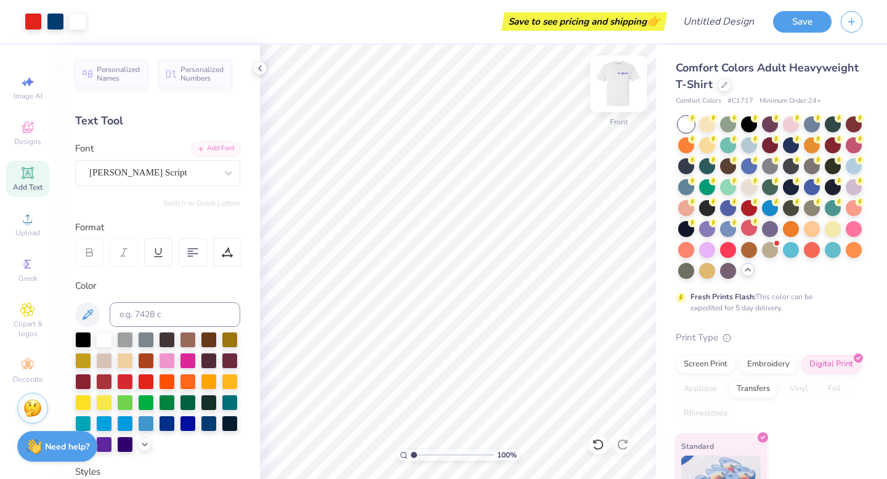
click at [621, 85] on img at bounding box center [618, 83] width 49 height 49
click at [794, 21] on button "Save" at bounding box center [802, 20] width 59 height 22
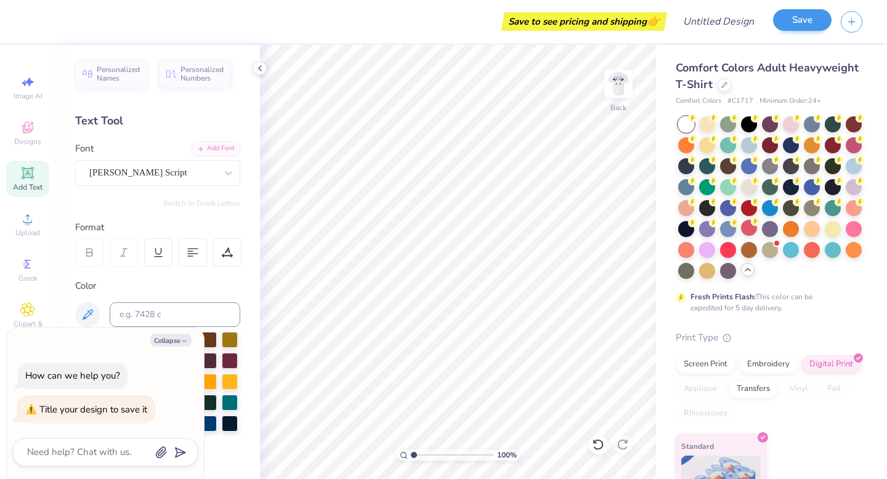
type textarea "x"
type textarea "B"
type textarea "x"
type textarea "Ba"
type textarea "x"
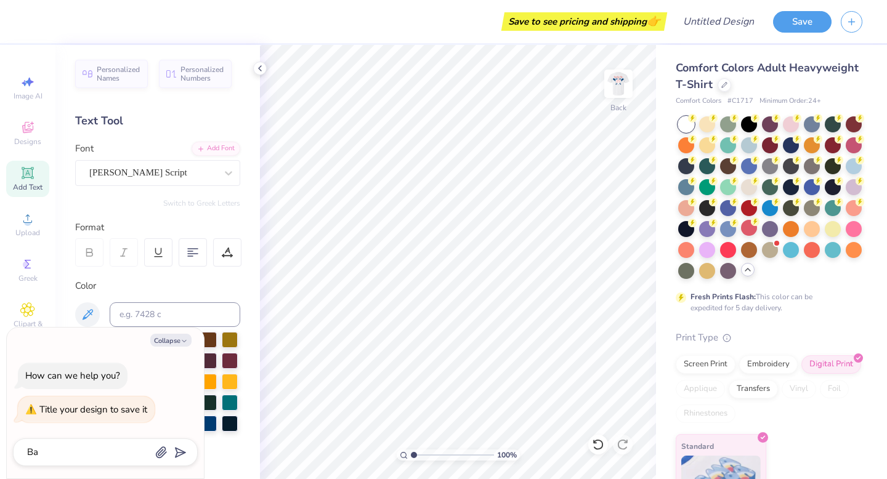
type textarea "Bas"
type textarea "x"
type textarea "Base"
type textarea "x"
type textarea "Baseb"
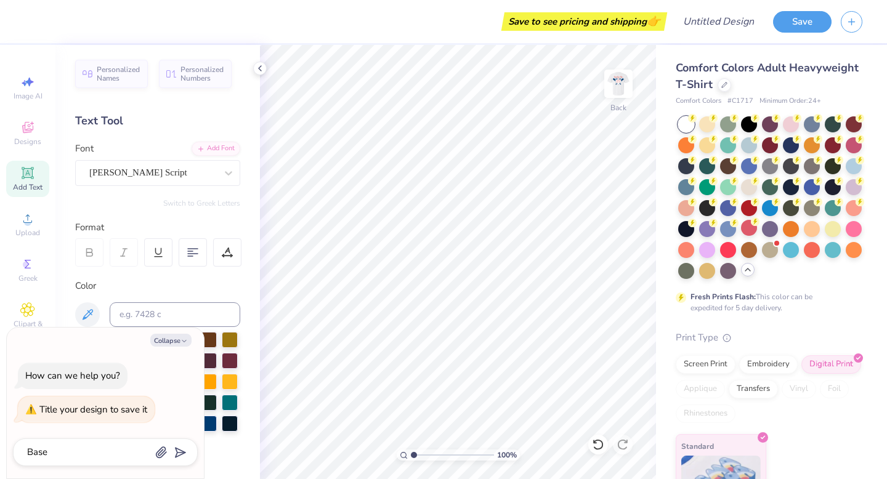
type textarea "x"
type textarea "Baseba"
type textarea "x"
click at [720, 21] on input "Design Title" at bounding box center [734, 21] width 60 height 25
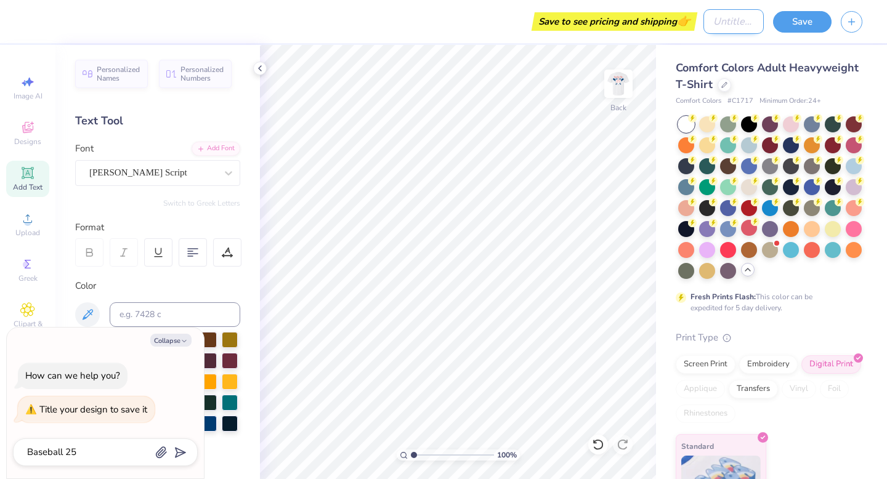
click at [720, 21] on input "Design Title" at bounding box center [734, 21] width 60 height 25
click at [816, 25] on button "Save" at bounding box center [802, 20] width 59 height 22
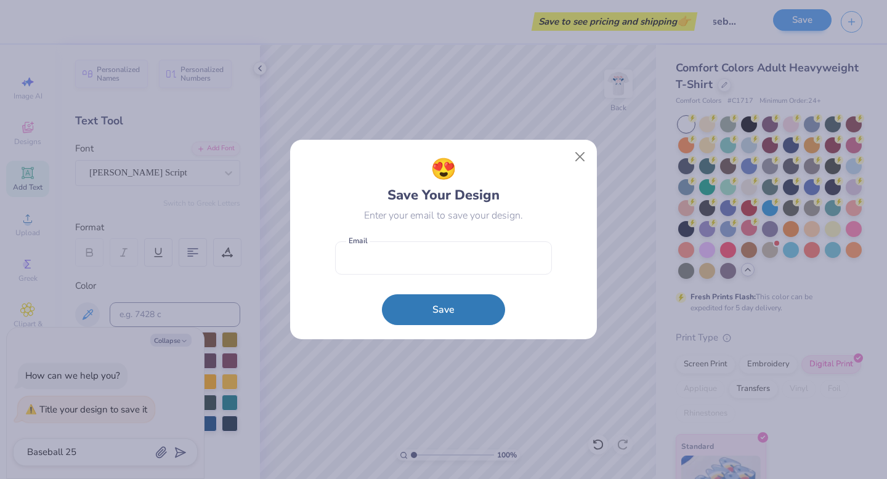
scroll to position [0, 0]
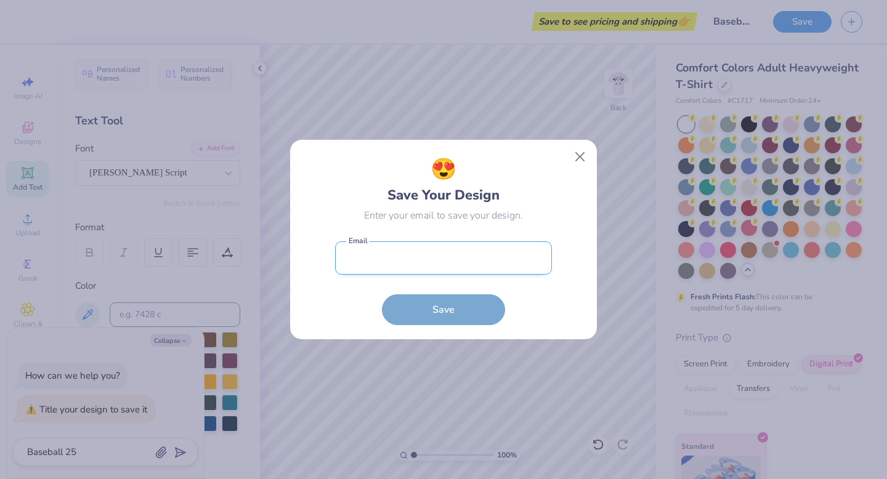
click at [473, 262] on input "email" at bounding box center [443, 259] width 217 height 34
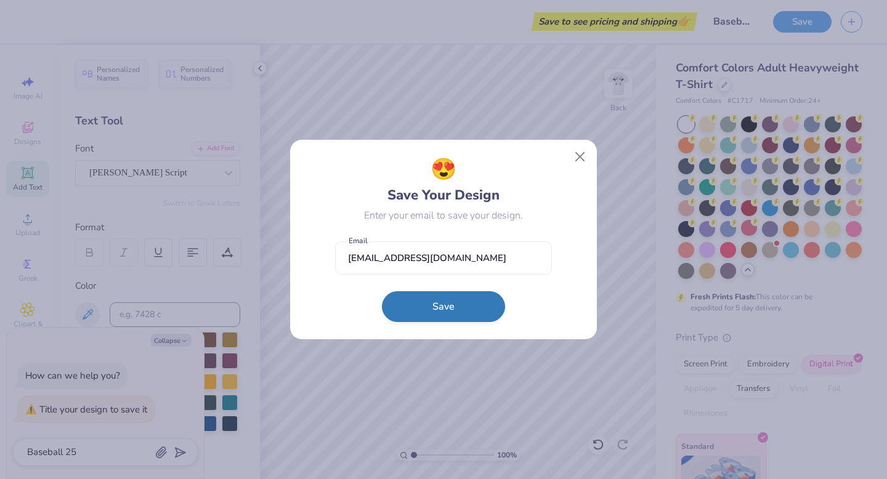
click at [433, 311] on button "Save" at bounding box center [443, 306] width 123 height 31
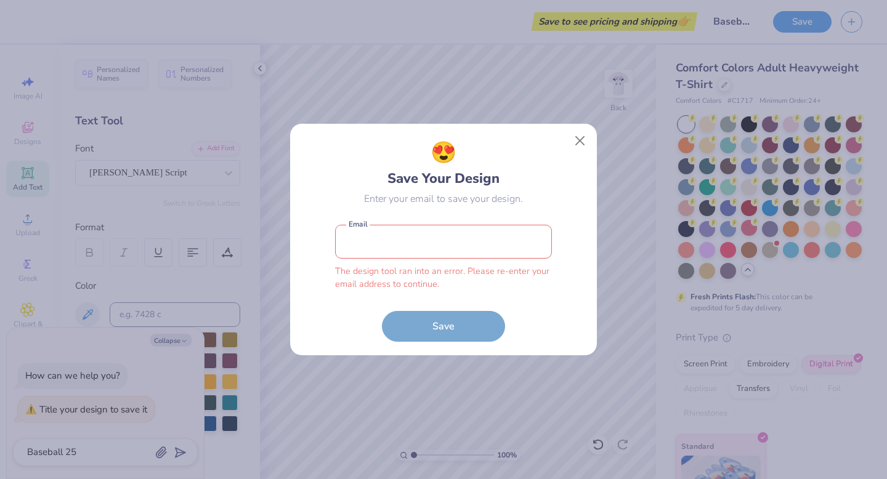
click at [431, 234] on input "email" at bounding box center [443, 242] width 217 height 34
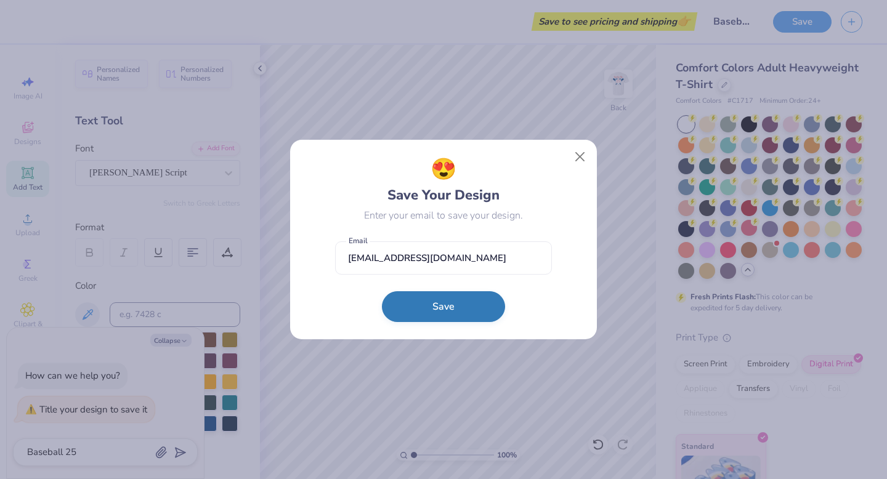
click at [431, 305] on button "Save" at bounding box center [443, 306] width 123 height 31
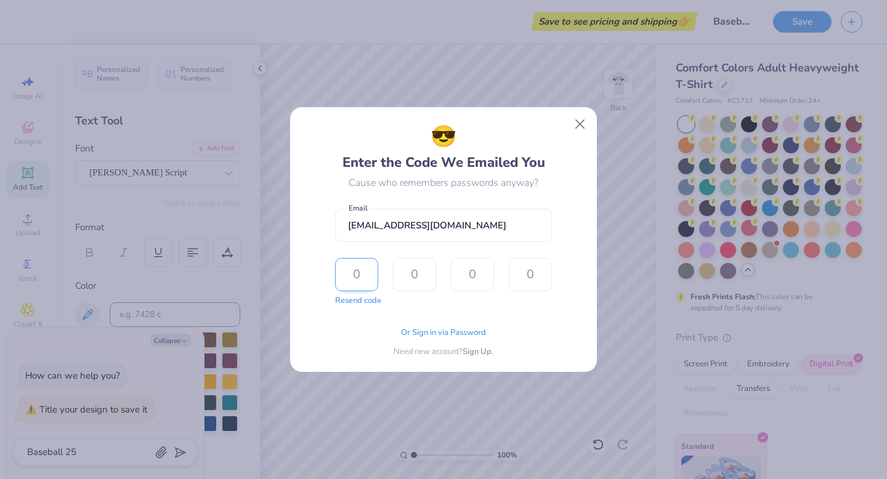
click at [370, 272] on input "text" at bounding box center [356, 274] width 43 height 33
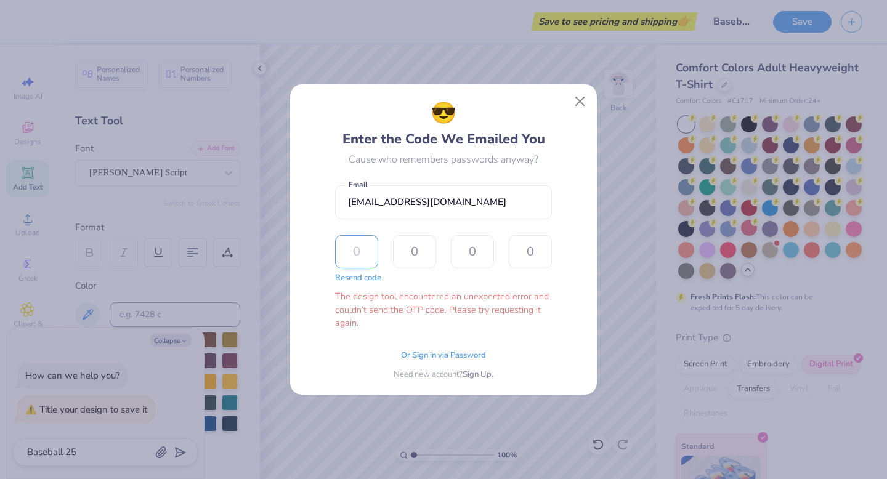
click at [347, 250] on input "text" at bounding box center [356, 251] width 43 height 33
click at [428, 352] on span "Or Sign in via Password" at bounding box center [443, 354] width 85 height 12
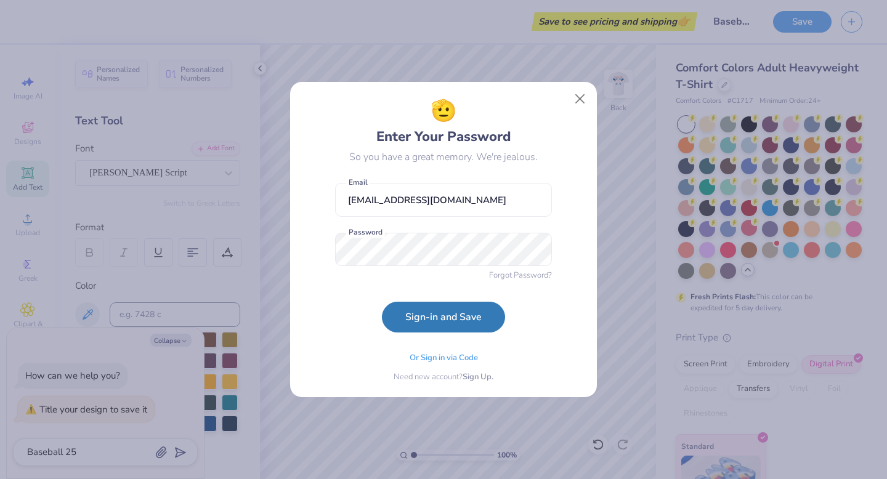
click at [342, 320] on form "[EMAIL_ADDRESS][DOMAIN_NAME] Email Password Forgot Password? Sign-in and Save" at bounding box center [443, 255] width 217 height 156
click at [388, 320] on button "Sign-in and Save" at bounding box center [443, 314] width 123 height 31
click at [580, 95] on button "Close" at bounding box center [580, 98] width 23 height 23
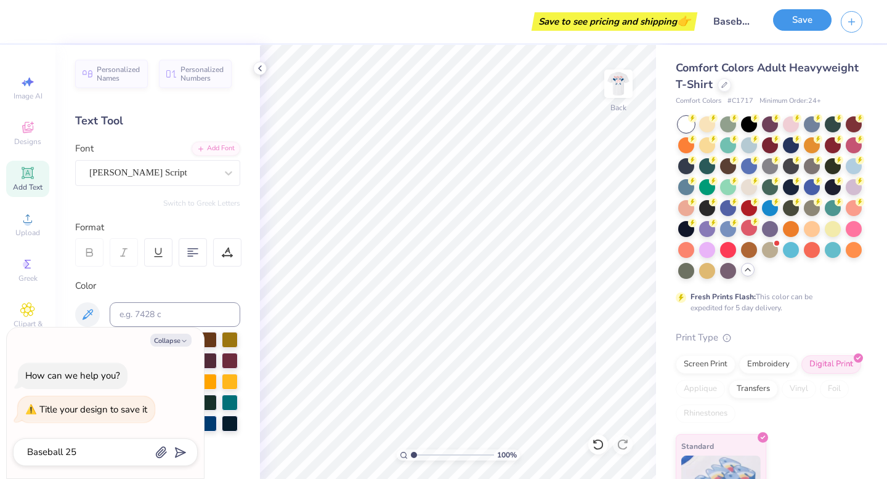
click at [780, 22] on button "Save" at bounding box center [802, 20] width 59 height 22
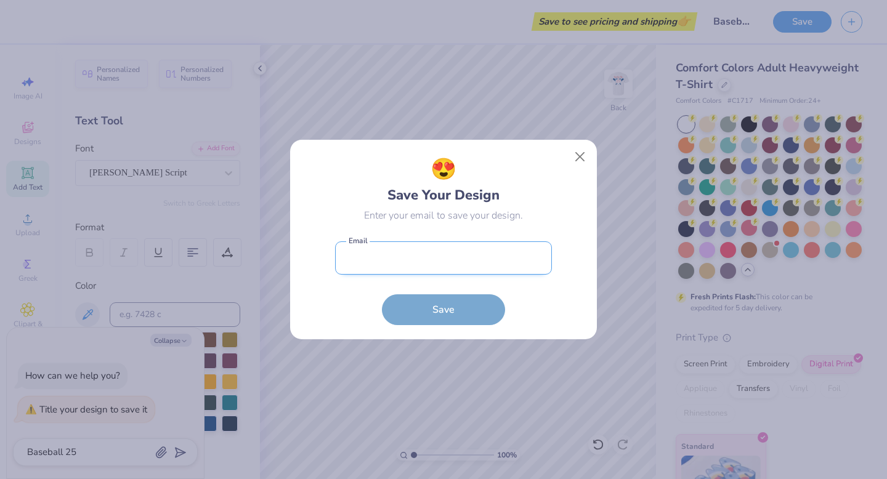
click at [447, 271] on input "email" at bounding box center [443, 259] width 217 height 34
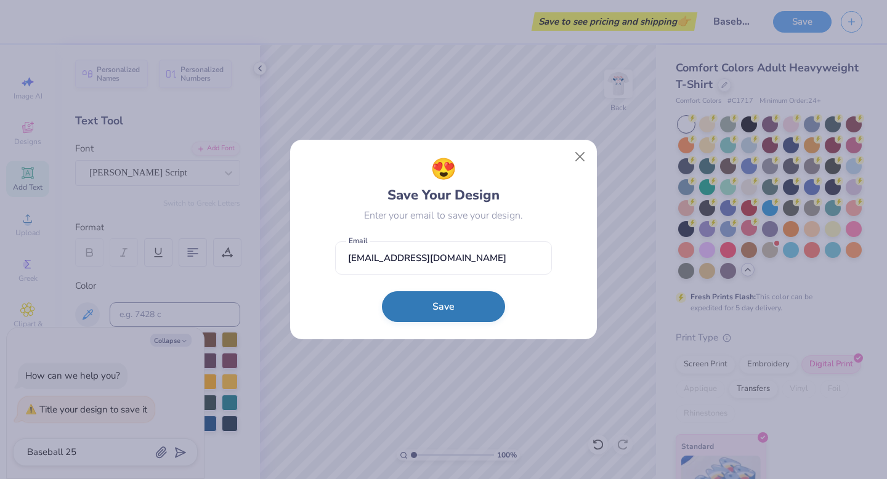
click at [440, 301] on button "Save" at bounding box center [443, 306] width 123 height 31
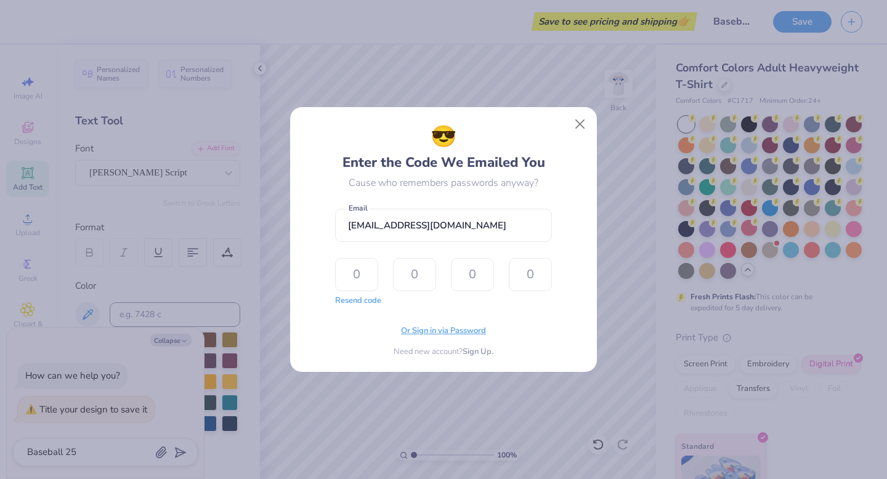
click at [444, 332] on span "Or Sign in via Password" at bounding box center [443, 331] width 85 height 12
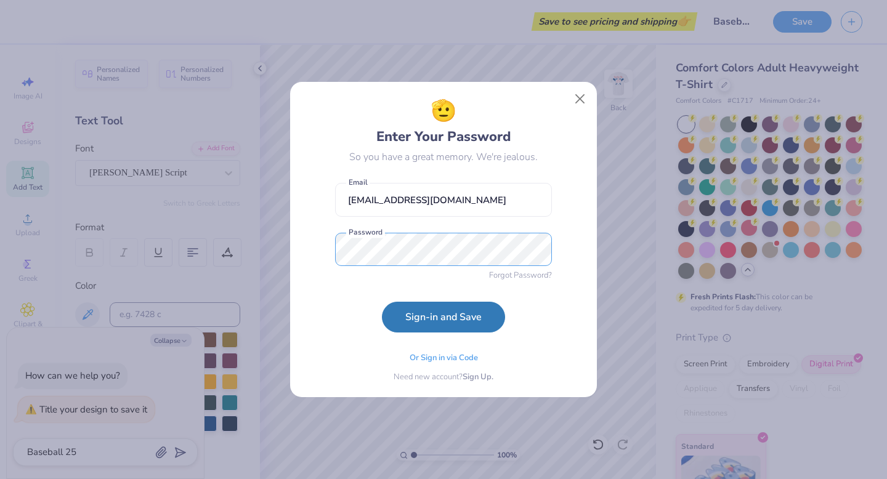
click at [382, 302] on button "Sign-in and Save" at bounding box center [443, 317] width 123 height 31
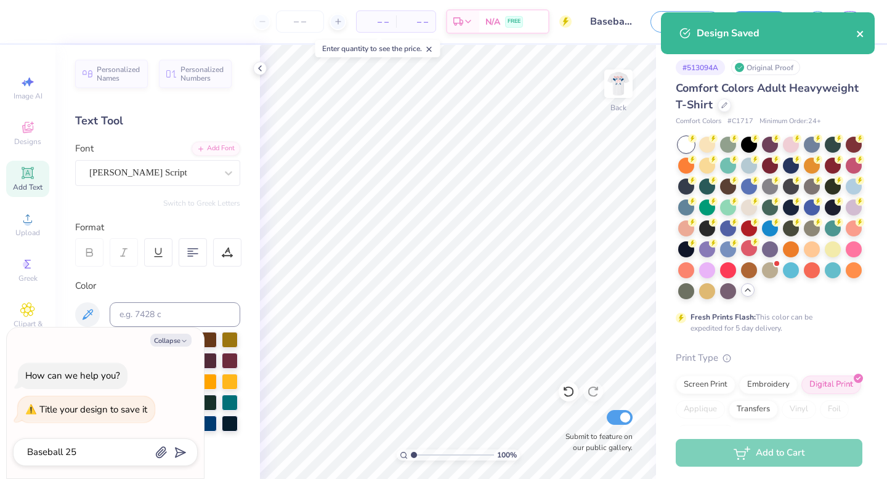
click at [857, 34] on icon "close" at bounding box center [860, 34] width 9 height 10
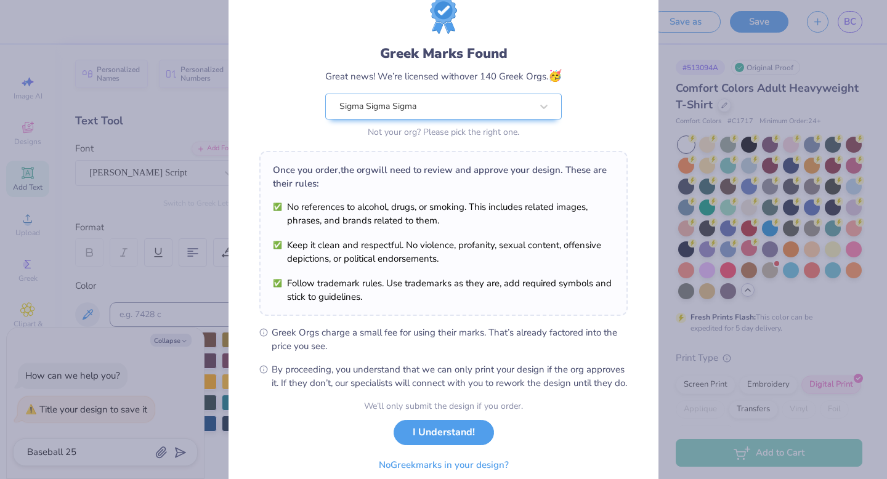
scroll to position [97, 0]
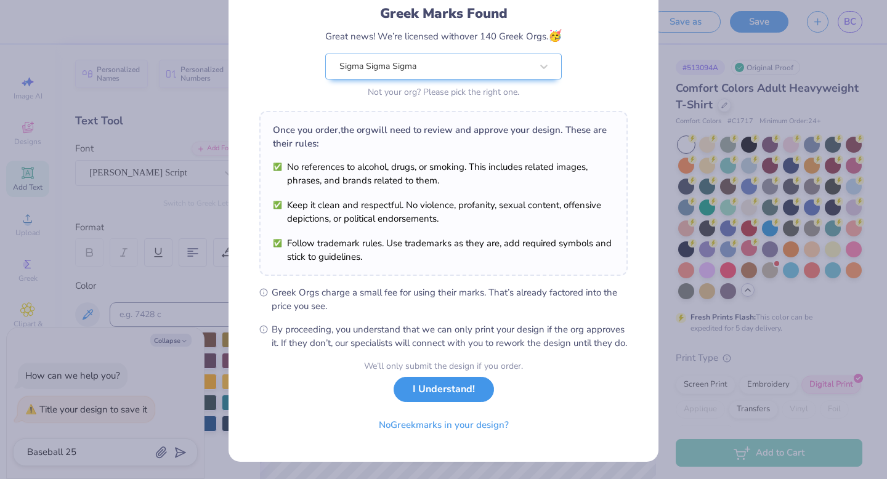
click at [432, 394] on button "I Understand!" at bounding box center [444, 389] width 100 height 25
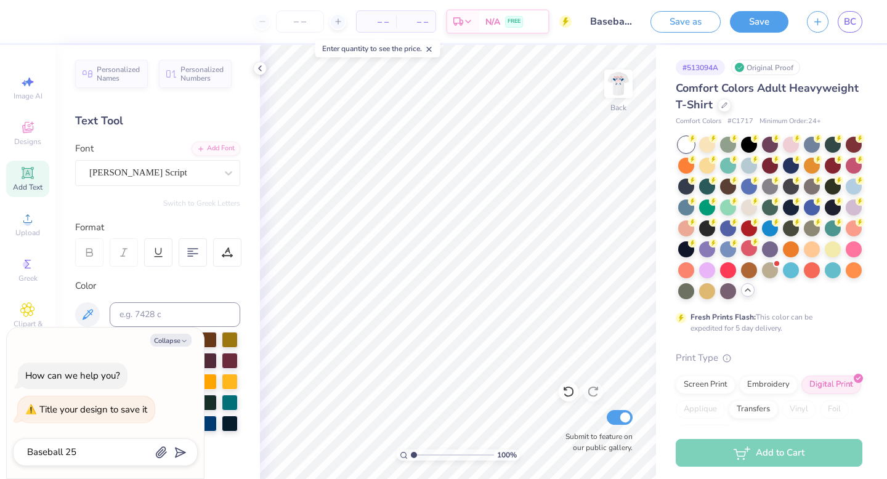
scroll to position [0, 0]
click at [723, 362] on span at bounding box center [724, 358] width 13 height 12
click at [618, 80] on img at bounding box center [618, 83] width 49 height 49
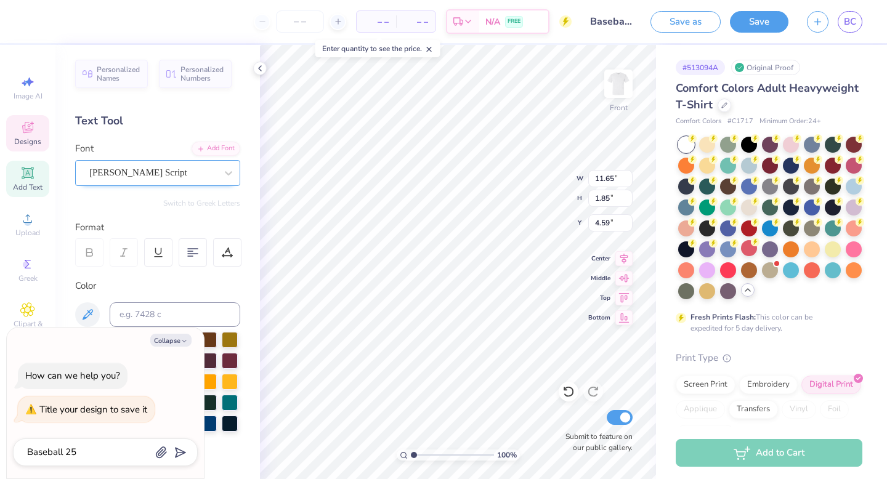
click at [192, 167] on div "[PERSON_NAME] Script" at bounding box center [152, 172] width 129 height 19
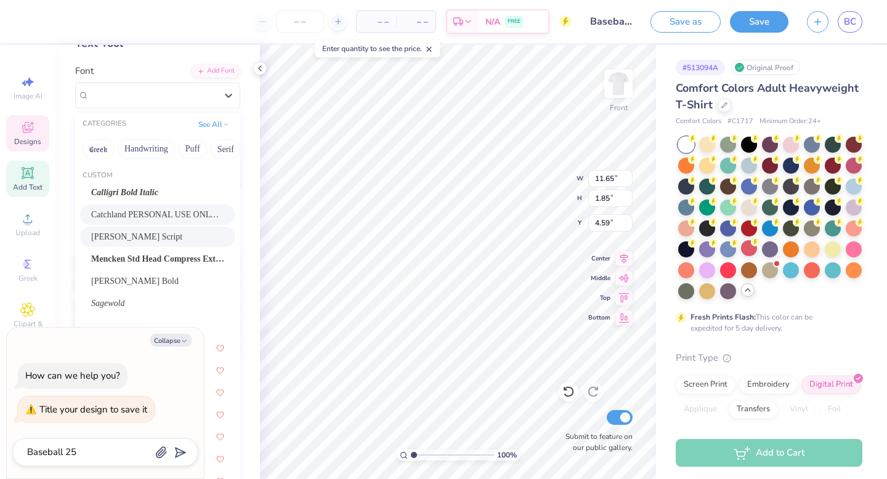
scroll to position [14, 0]
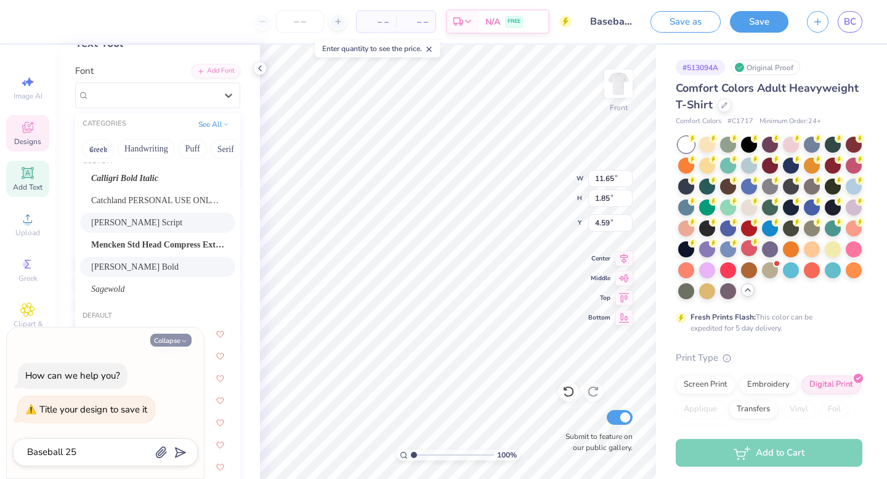
click at [187, 339] on icon "button" at bounding box center [184, 341] width 7 height 7
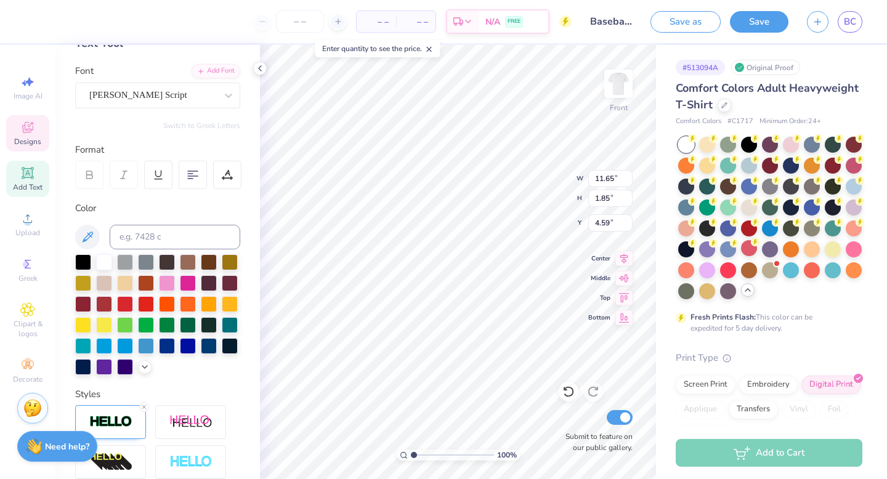
click at [28, 136] on div "Designs" at bounding box center [27, 133] width 43 height 36
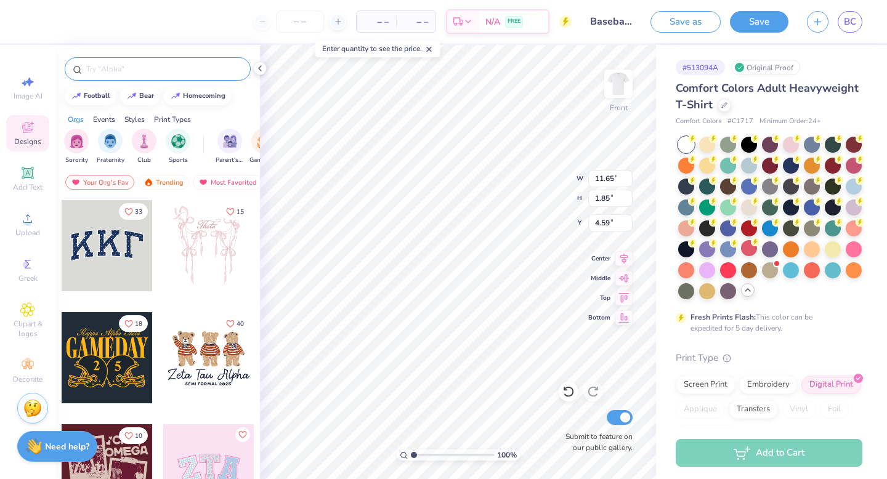
click at [145, 71] on input "text" at bounding box center [164, 69] width 158 height 12
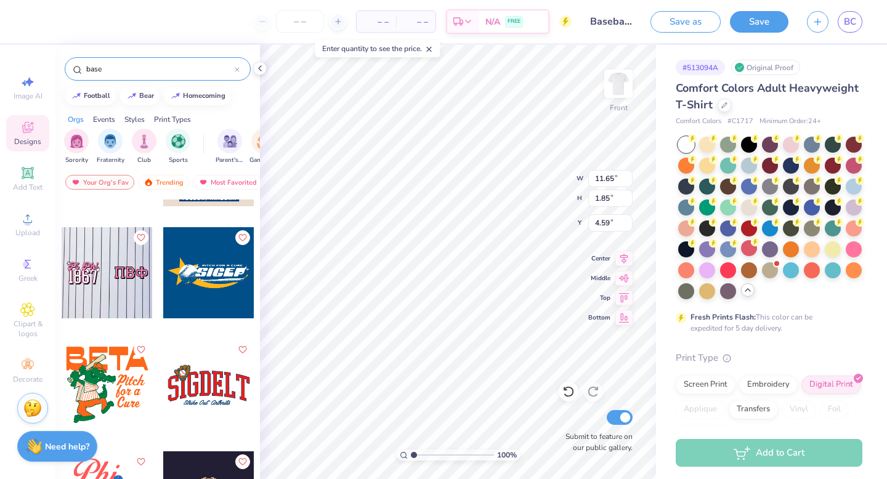
scroll to position [767, 0]
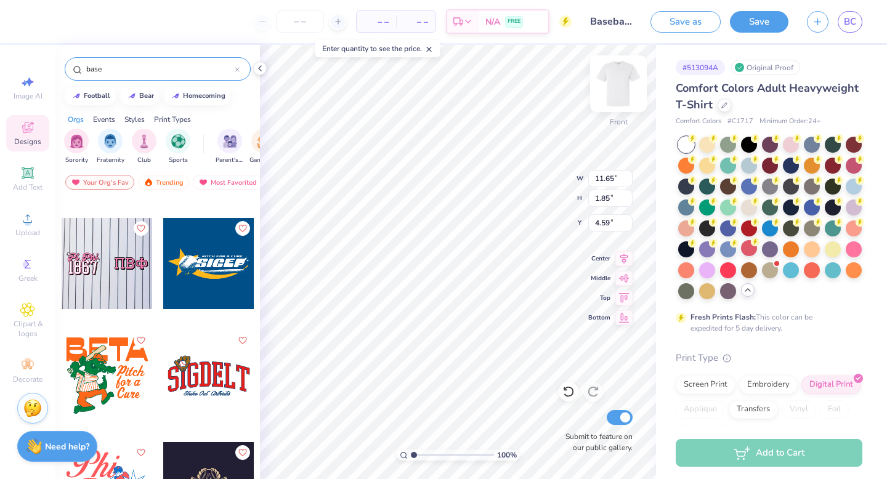
click at [624, 83] on img at bounding box center [618, 83] width 49 height 49
click at [612, 86] on img at bounding box center [618, 83] width 49 height 49
click at [728, 360] on icon at bounding box center [727, 356] width 9 height 9
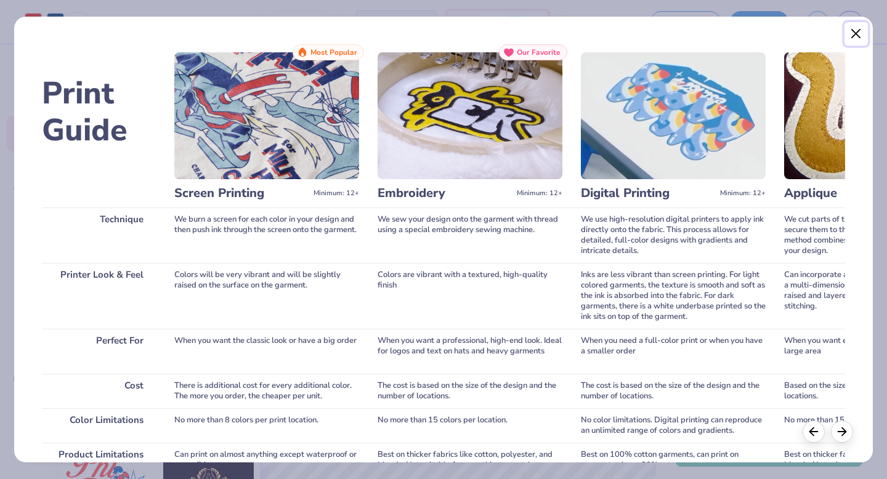
click at [855, 35] on button "Close" at bounding box center [856, 33] width 23 height 23
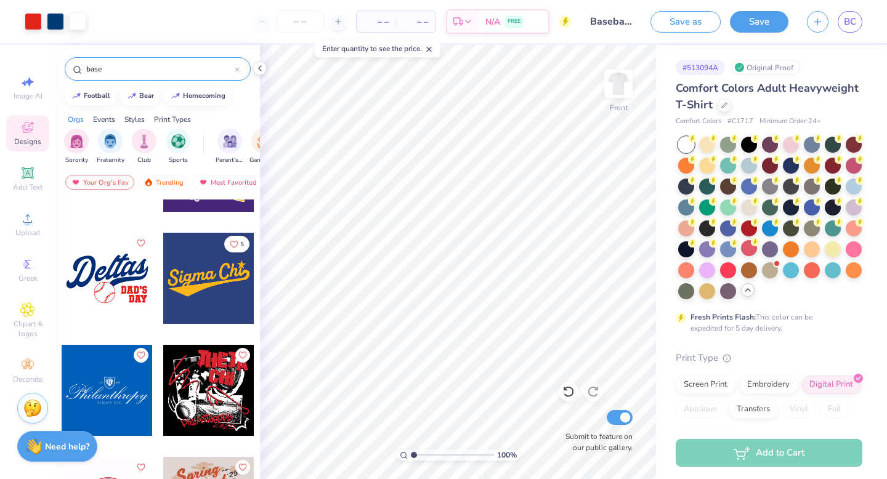
scroll to position [1426, 0]
click at [791, 270] on div at bounding box center [791, 269] width 16 height 16
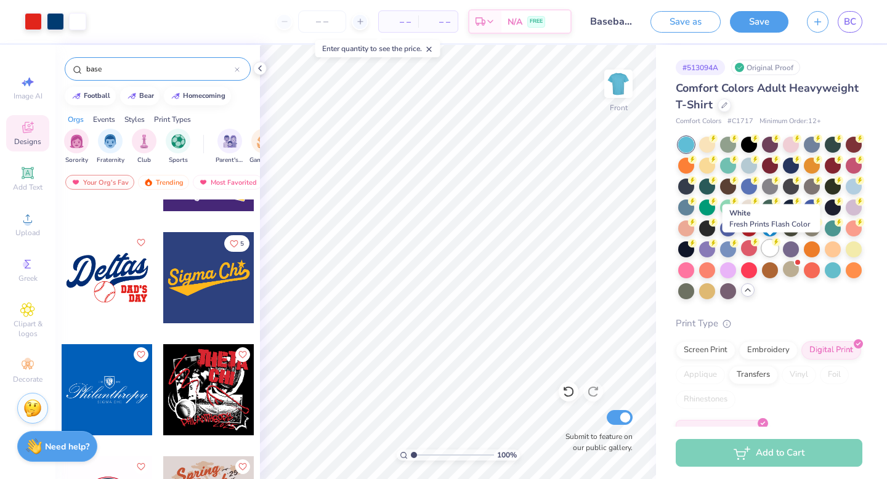
click at [766, 248] on div at bounding box center [770, 248] width 16 height 16
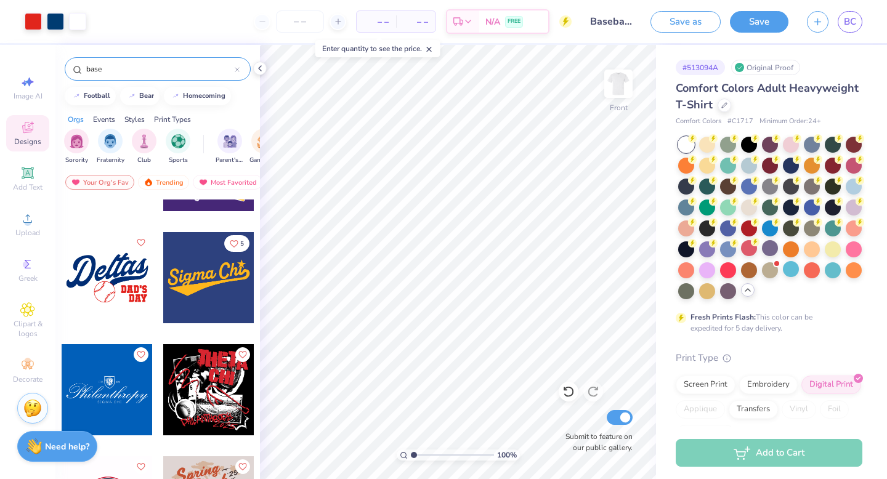
click at [130, 70] on input "base" at bounding box center [160, 69] width 150 height 12
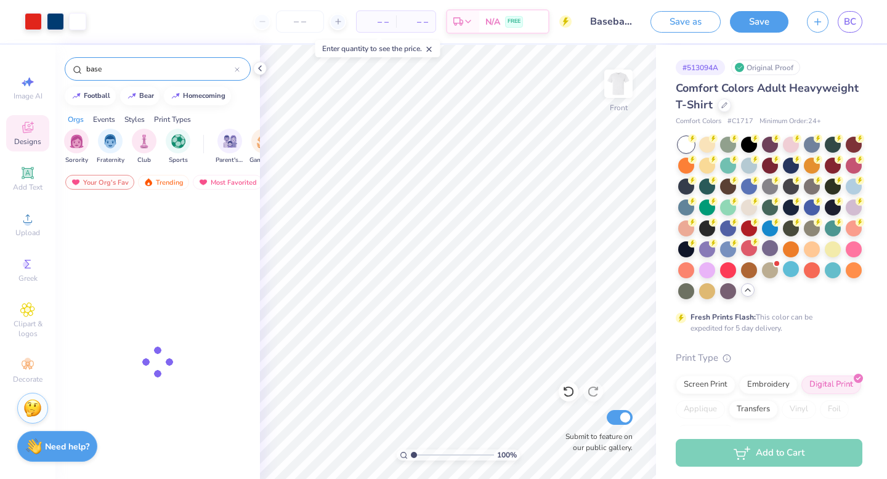
click at [130, 70] on input "base" at bounding box center [160, 69] width 150 height 12
